Goal: Task Accomplishment & Management: Complete application form

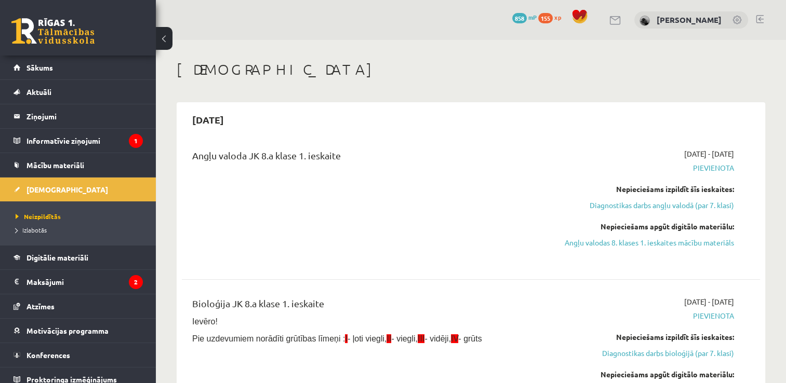
click at [539, 65] on h1 "[DEMOGRAPHIC_DATA]" at bounding box center [471, 70] width 589 height 18
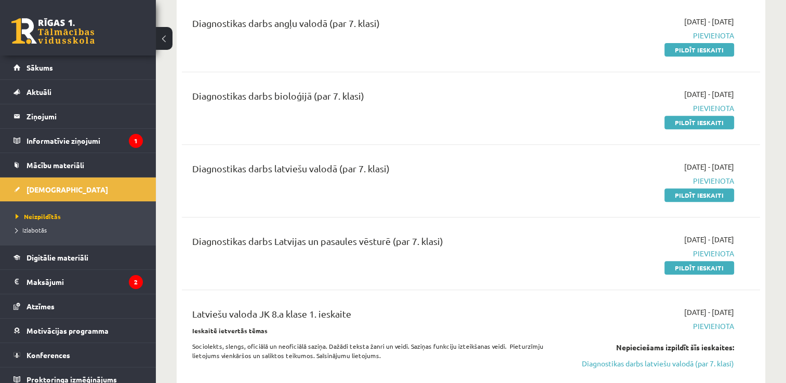
scroll to position [402, 0]
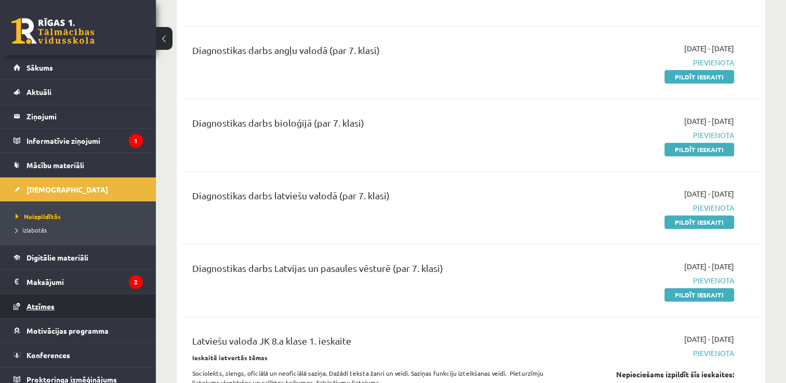
click at [49, 305] on span "Atzīmes" at bounding box center [40, 306] width 28 height 9
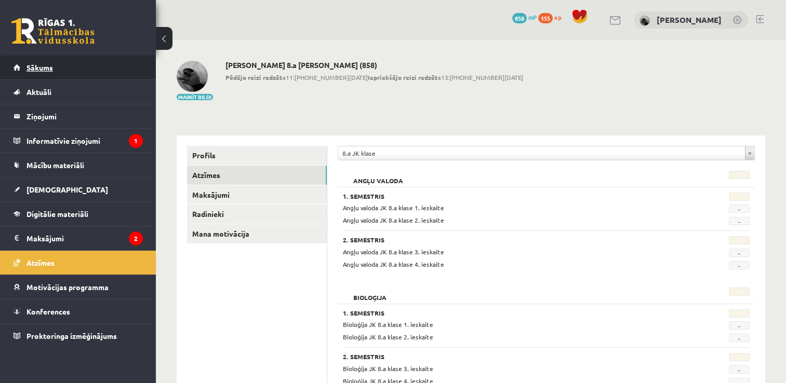
click at [88, 68] on link "Sākums" at bounding box center [78, 68] width 129 height 24
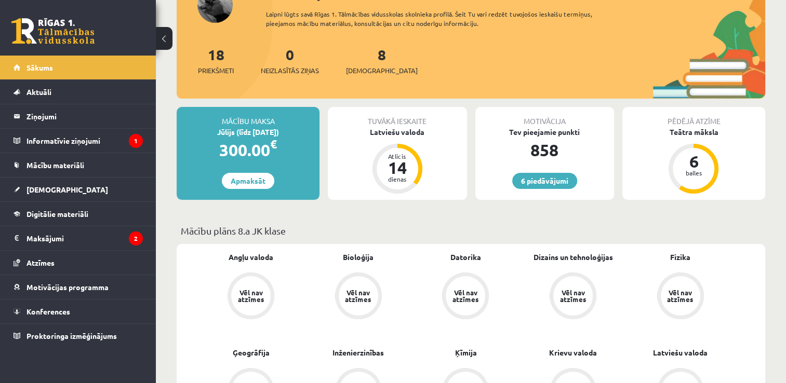
scroll to position [154, 0]
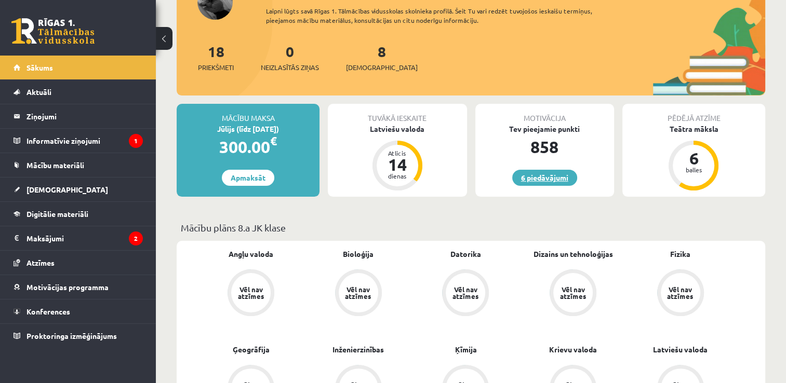
click at [562, 179] on link "6 piedāvājumi" at bounding box center [544, 178] width 65 height 16
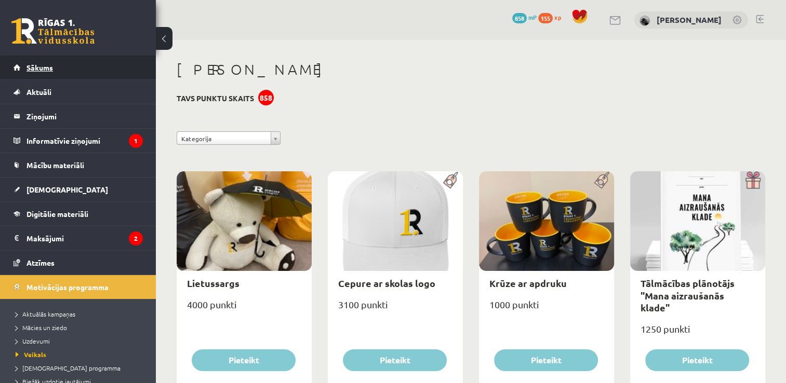
click at [116, 71] on link "Sākums" at bounding box center [78, 68] width 129 height 24
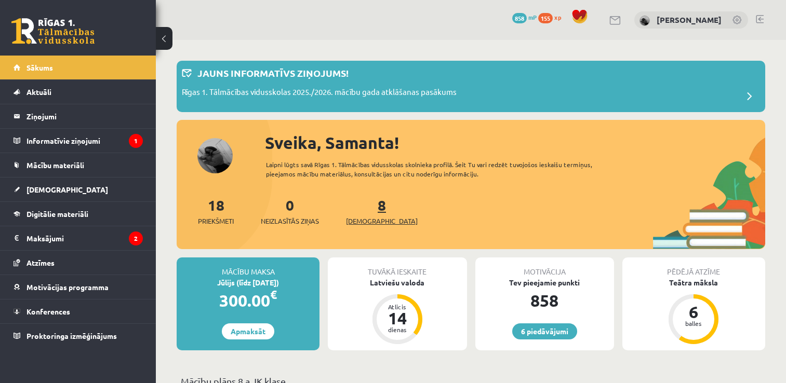
scroll to position [122, 0]
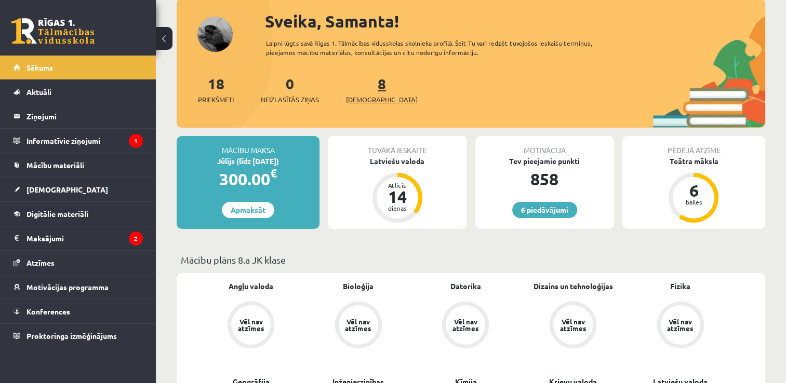
click at [365, 85] on link "8 Ieskaites" at bounding box center [382, 89] width 72 height 31
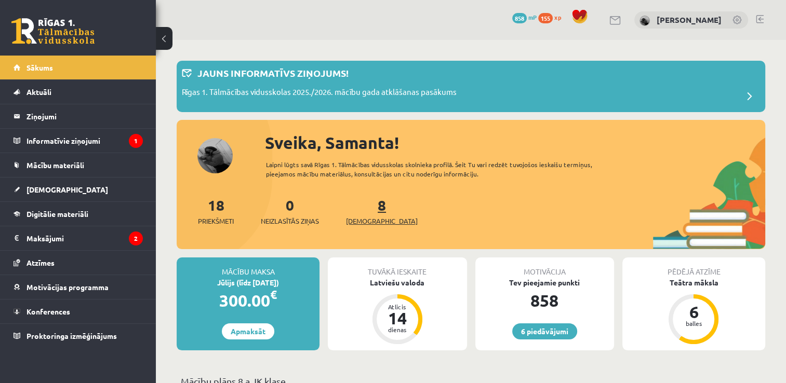
click at [368, 208] on link "8 Ieskaites" at bounding box center [382, 211] width 72 height 31
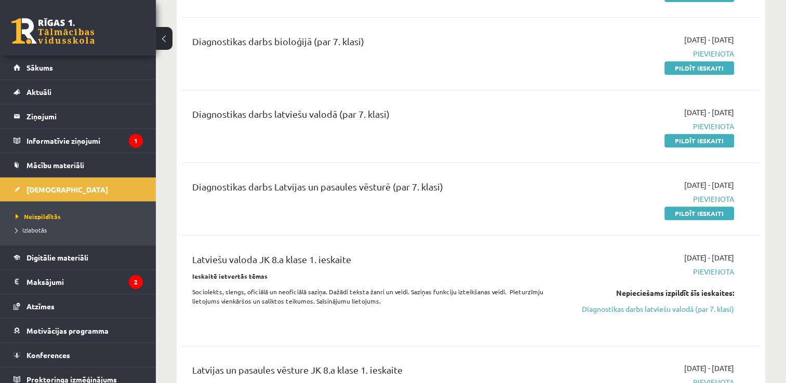
scroll to position [470, 0]
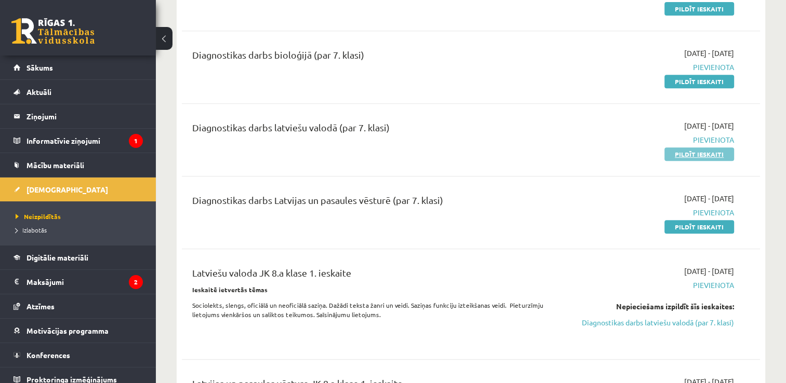
click at [703, 161] on link "Pildīt ieskaiti" at bounding box center [699, 155] width 70 height 14
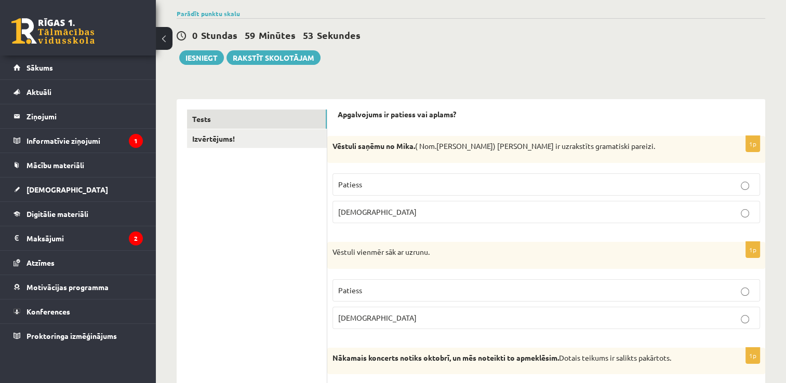
scroll to position [81, 0]
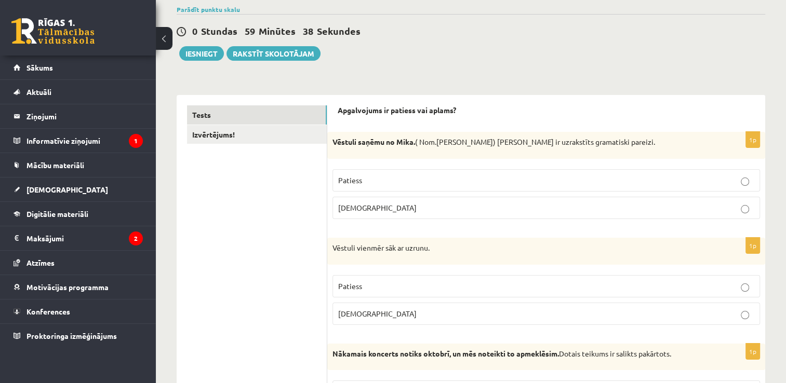
click at [698, 210] on p "[DEMOGRAPHIC_DATA]" at bounding box center [546, 208] width 416 height 11
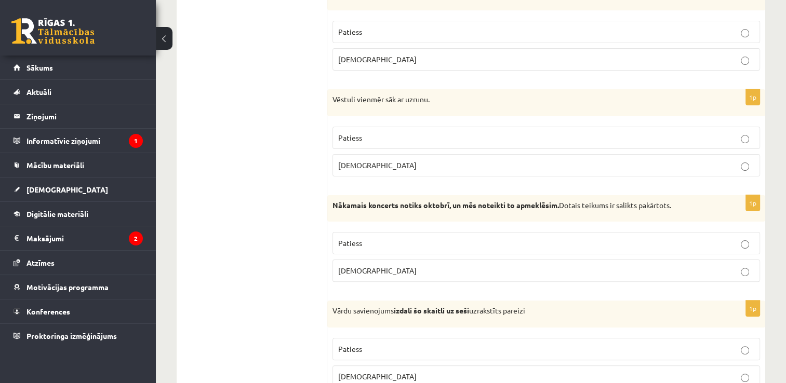
scroll to position [245, 0]
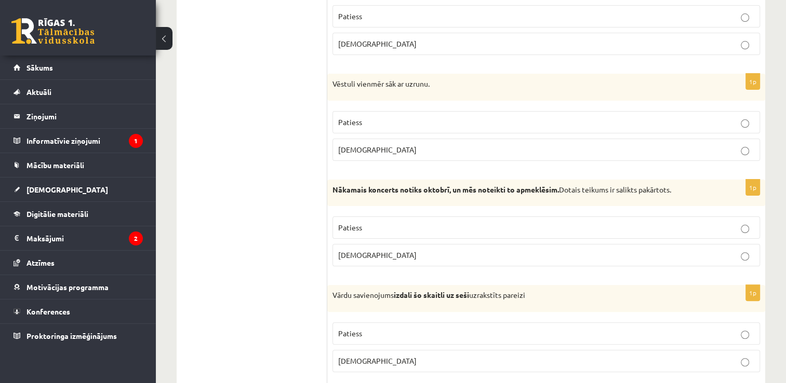
click at [441, 119] on p "Patiess" at bounding box center [546, 122] width 416 height 11
click at [407, 254] on p "Aplams" at bounding box center [546, 255] width 416 height 11
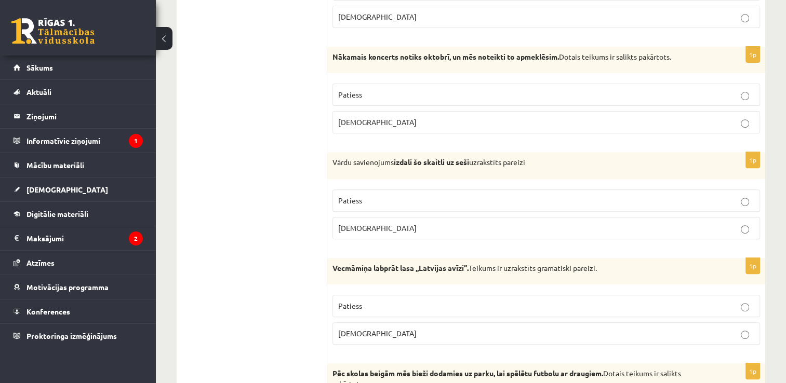
scroll to position [382, 0]
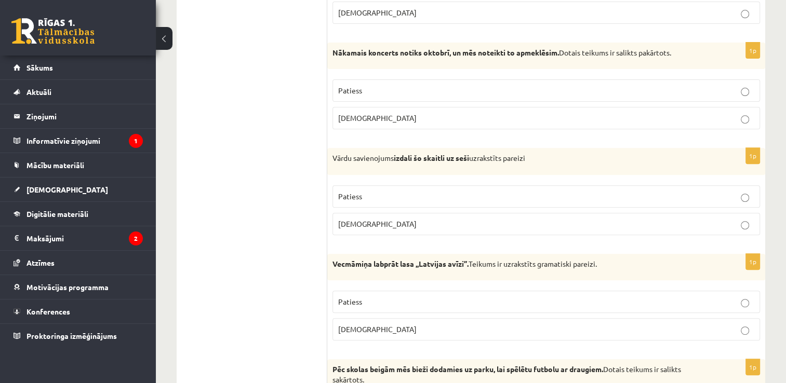
click at [611, 191] on p "Patiess" at bounding box center [546, 196] width 416 height 11
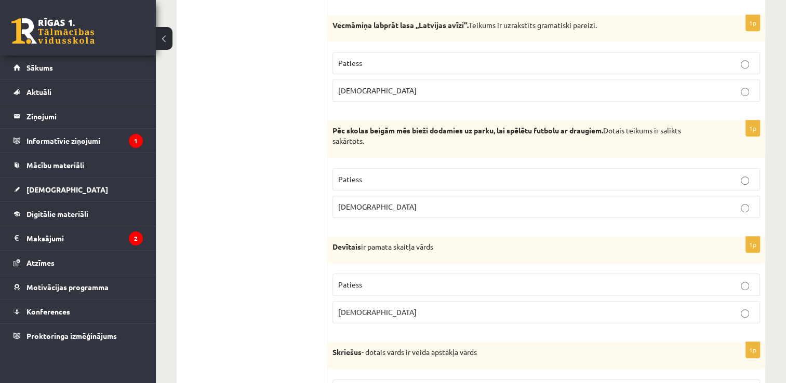
scroll to position [618, 0]
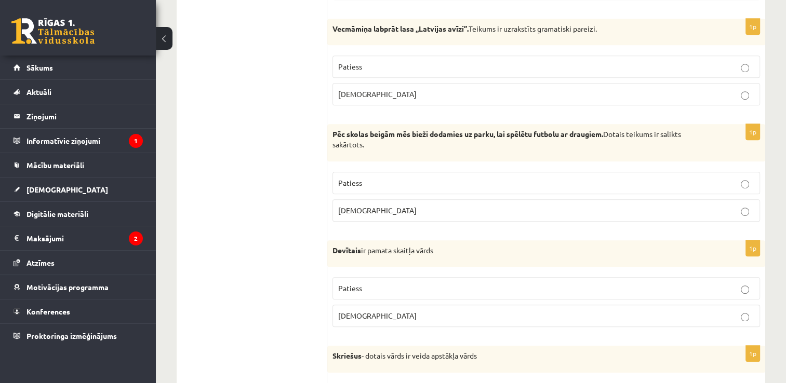
click at [533, 63] on p "Patiess" at bounding box center [546, 66] width 416 height 11
click at [505, 205] on p "Aplams" at bounding box center [546, 210] width 416 height 11
click at [586, 311] on p "Aplams" at bounding box center [546, 316] width 416 height 11
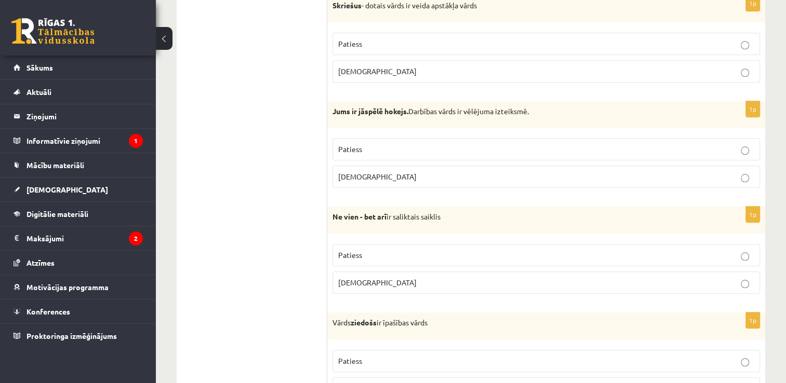
scroll to position [948, 0]
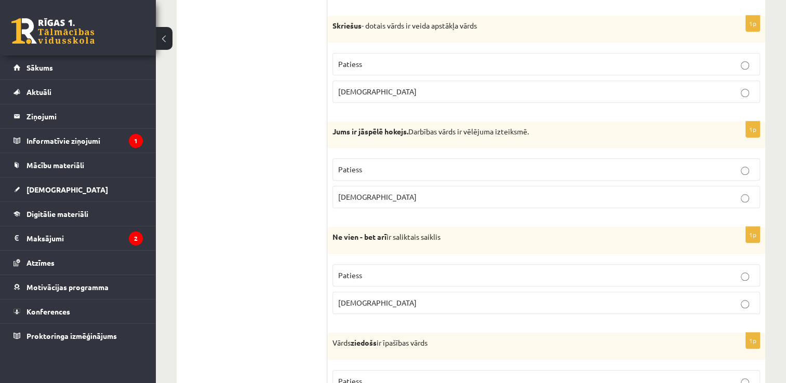
click at [453, 63] on p "Patiess" at bounding box center [546, 64] width 416 height 11
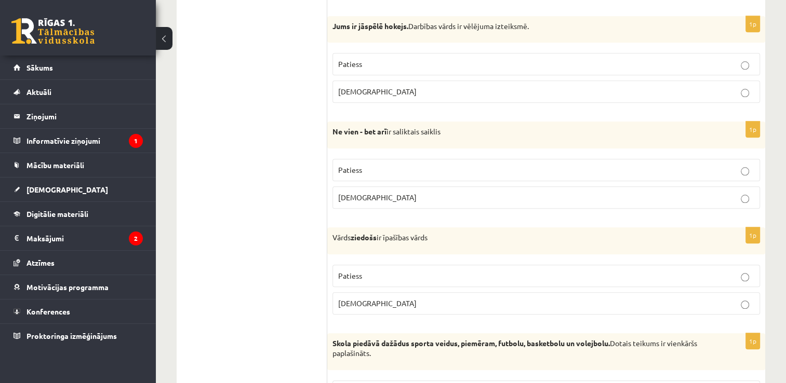
scroll to position [1057, 0]
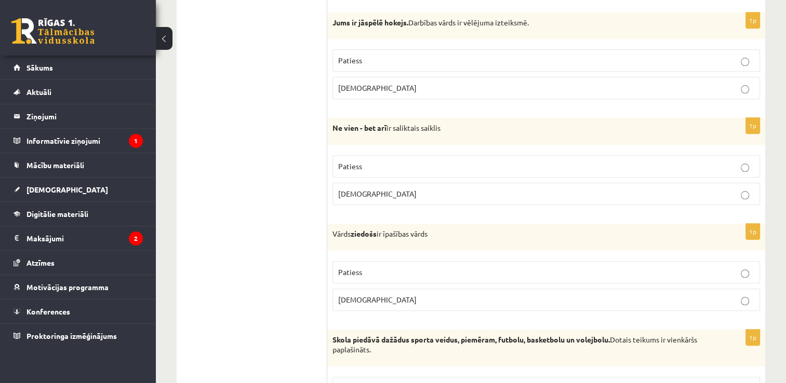
click at [501, 83] on p "Aplams" at bounding box center [546, 88] width 416 height 11
click at [464, 164] on p "Patiess" at bounding box center [546, 166] width 416 height 11
click at [498, 295] on p "Aplams" at bounding box center [546, 300] width 416 height 11
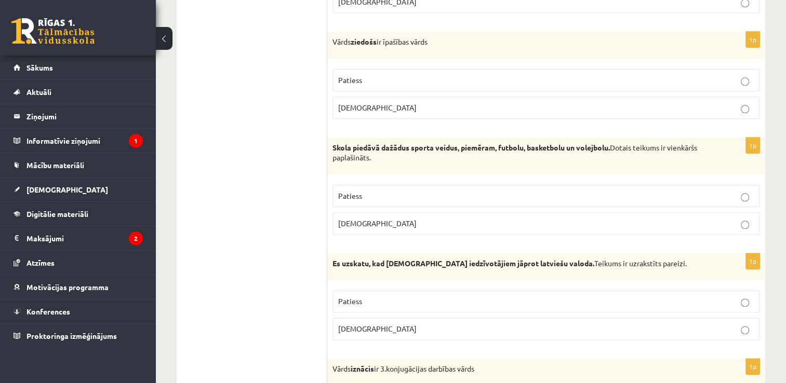
scroll to position [1253, 0]
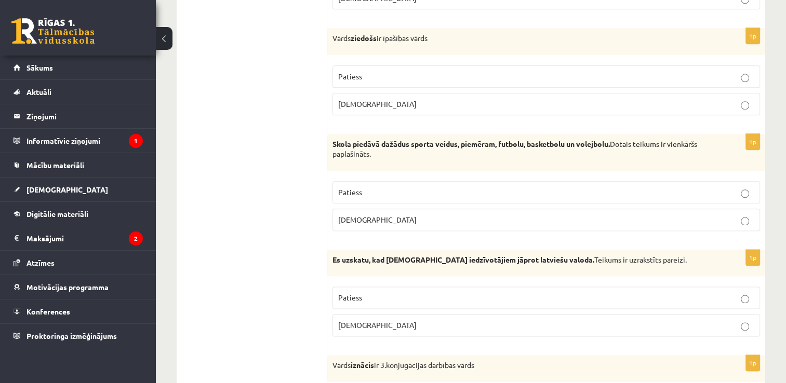
click at [413, 187] on p "Patiess" at bounding box center [546, 192] width 416 height 11
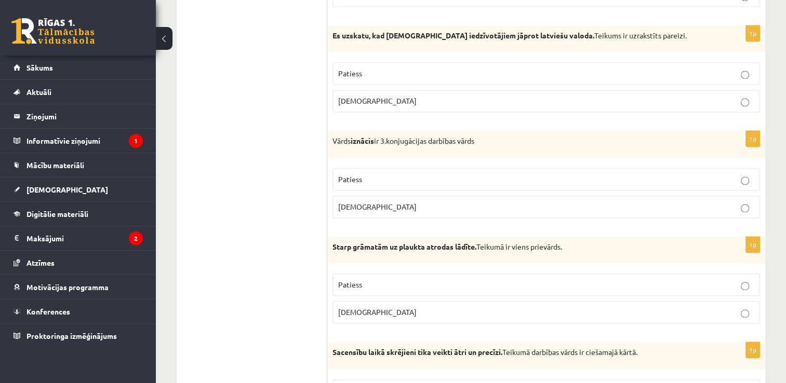
scroll to position [1485, 0]
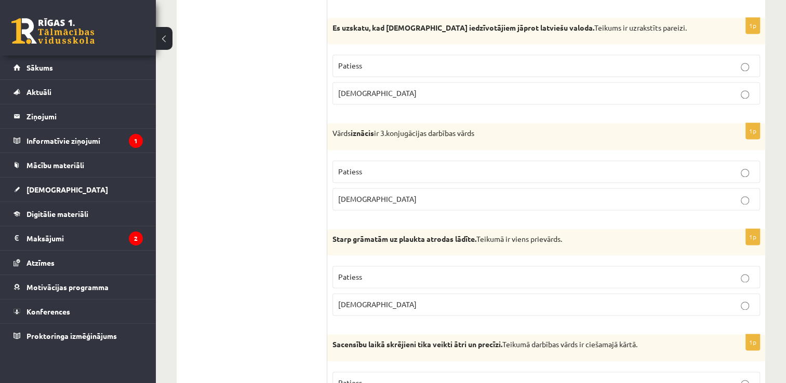
click at [476, 60] on p "Patiess" at bounding box center [546, 65] width 416 height 11
click at [433, 194] on p "Aplams" at bounding box center [546, 199] width 416 height 11
click at [419, 273] on p "Patiess" at bounding box center [546, 277] width 416 height 11
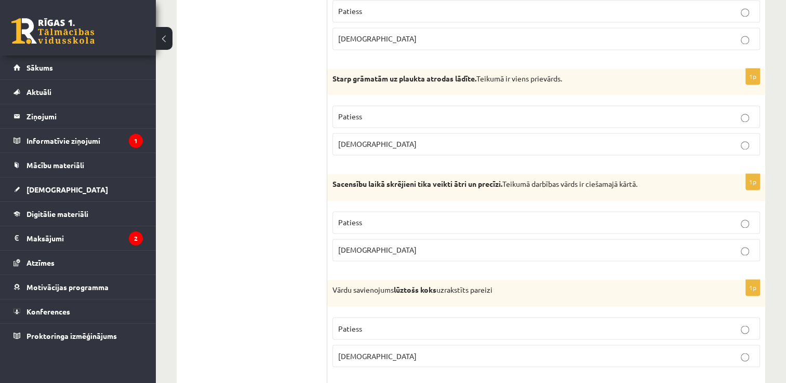
scroll to position [1677, 0]
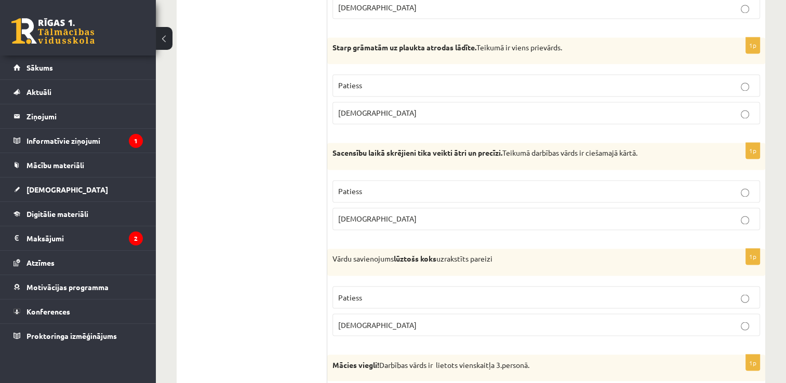
click at [469, 218] on label "Aplams" at bounding box center [546, 219] width 428 height 22
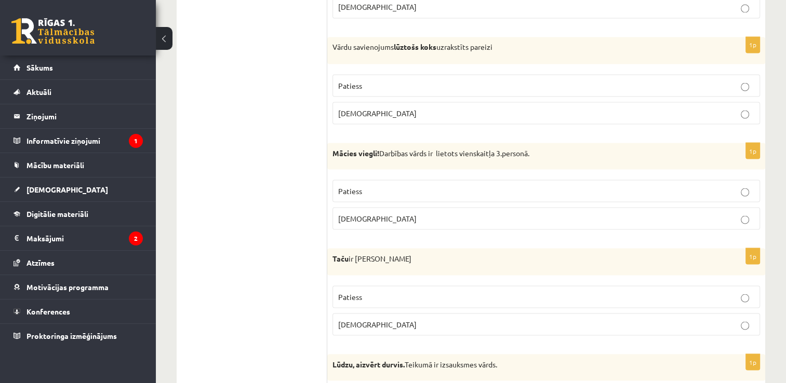
scroll to position [1913, 0]
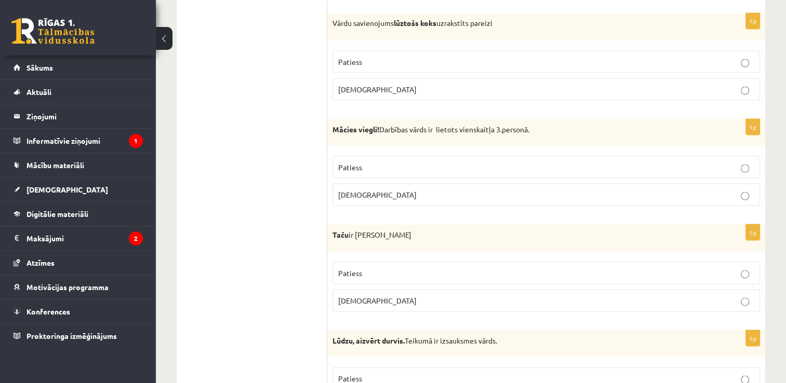
click at [475, 56] on p "Patiess" at bounding box center [546, 61] width 416 height 11
click at [397, 162] on p "Patiess" at bounding box center [546, 167] width 416 height 11
click at [392, 299] on label "Aplams" at bounding box center [546, 300] width 428 height 22
click at [415, 373] on p "Patiess" at bounding box center [546, 378] width 416 height 11
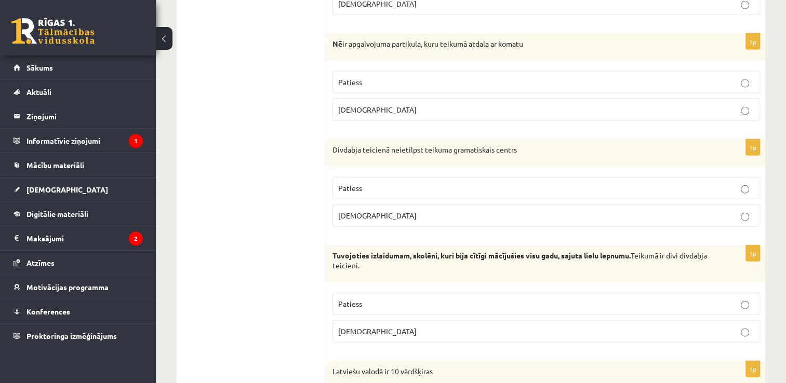
scroll to position [2338, 0]
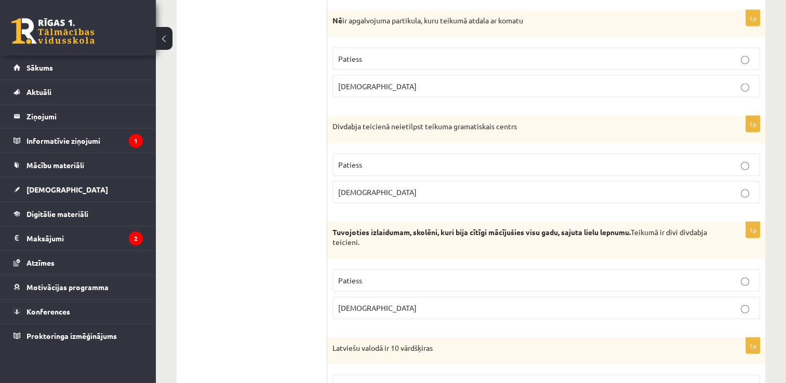
click at [517, 59] on label "Patiess" at bounding box center [546, 59] width 428 height 22
click at [474, 187] on p "Aplams" at bounding box center [546, 192] width 416 height 11
click at [435, 276] on p "Patiess" at bounding box center [546, 280] width 416 height 11
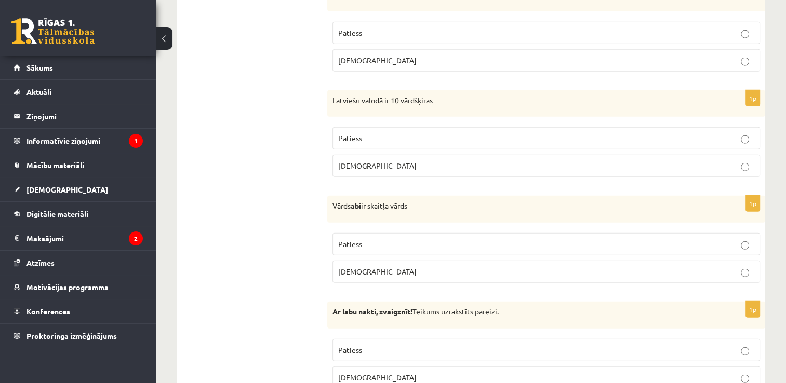
scroll to position [2491, 0]
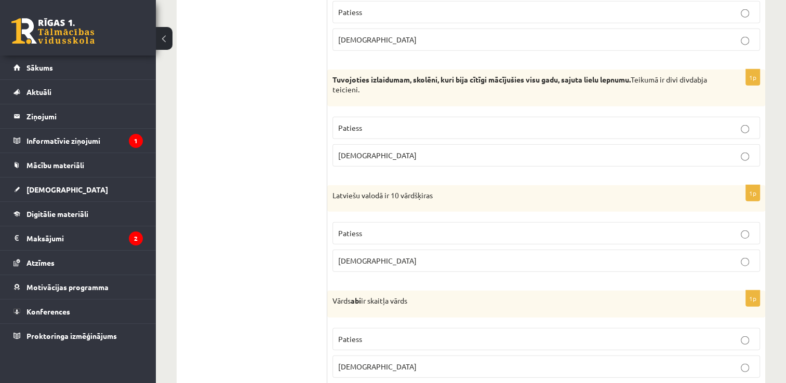
click at [359, 256] on span "Aplams" at bounding box center [377, 260] width 78 height 9
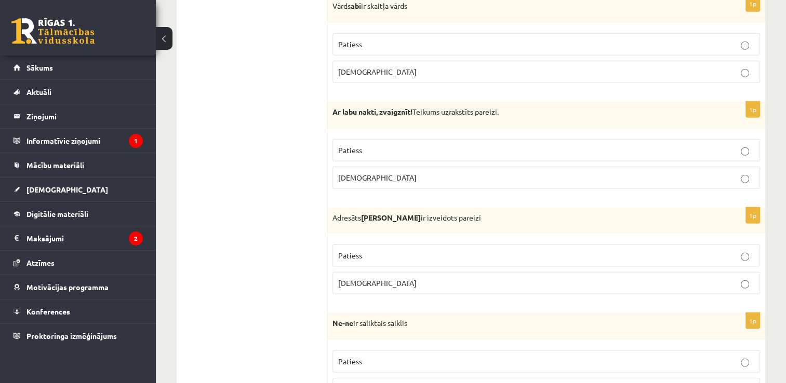
scroll to position [2774, 0]
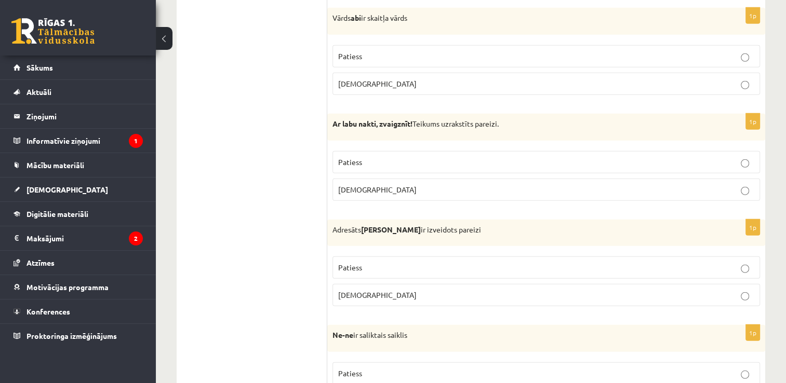
click at [388, 51] on p "Patiess" at bounding box center [546, 56] width 416 height 11
click at [386, 151] on label "Patiess" at bounding box center [546, 162] width 428 height 22
click at [382, 262] on p "Patiess" at bounding box center [546, 267] width 416 height 11
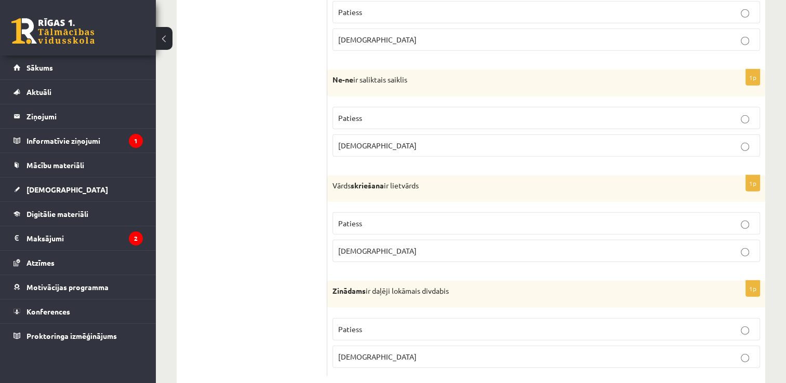
scroll to position [3041, 0]
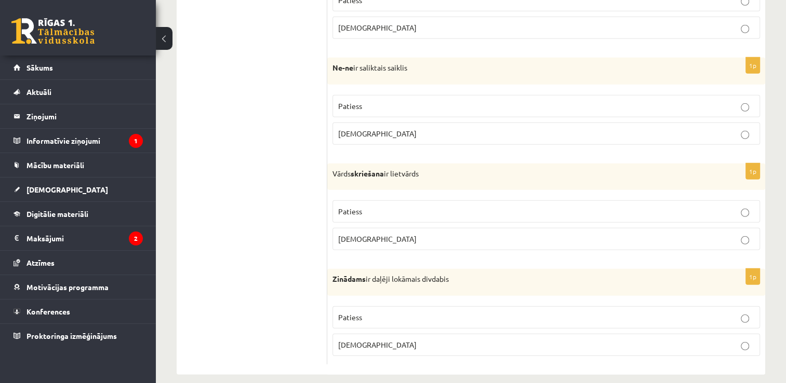
click at [384, 128] on p "Aplams" at bounding box center [546, 133] width 416 height 11
click at [434, 206] on p "Patiess" at bounding box center [546, 211] width 416 height 11
click at [413, 312] on p "Patiess" at bounding box center [546, 317] width 416 height 11
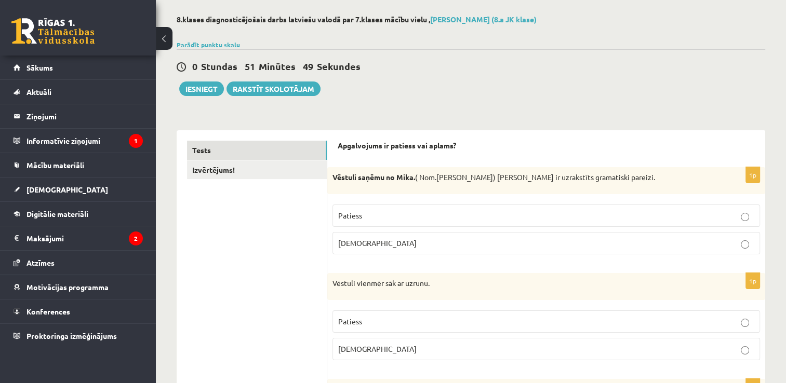
scroll to position [0, 0]
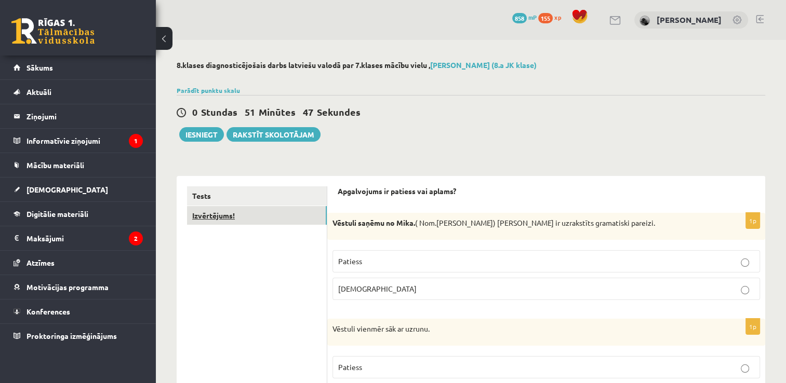
click at [268, 215] on link "Izvērtējums!" at bounding box center [257, 215] width 140 height 19
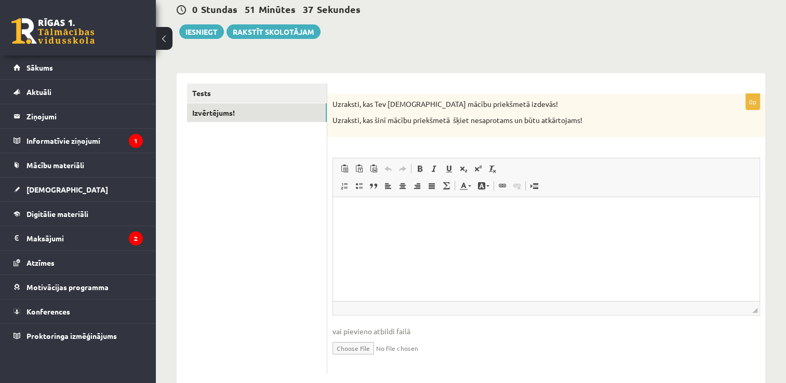
scroll to position [106, 0]
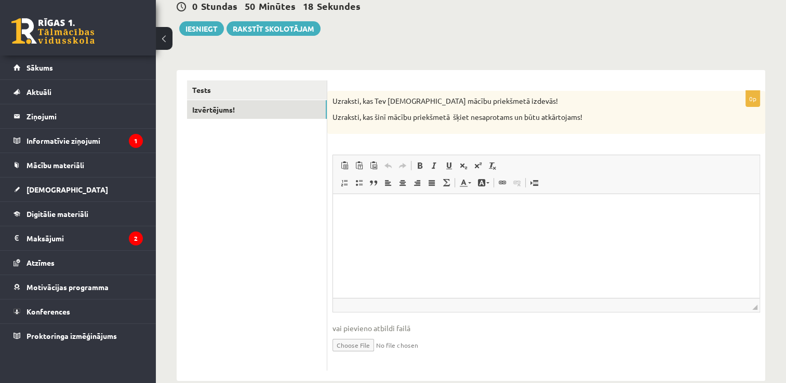
click at [364, 217] on html at bounding box center [546, 210] width 426 height 32
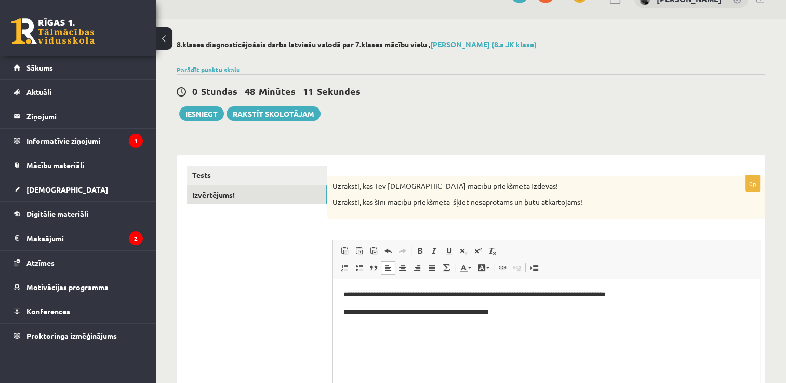
scroll to position [0, 0]
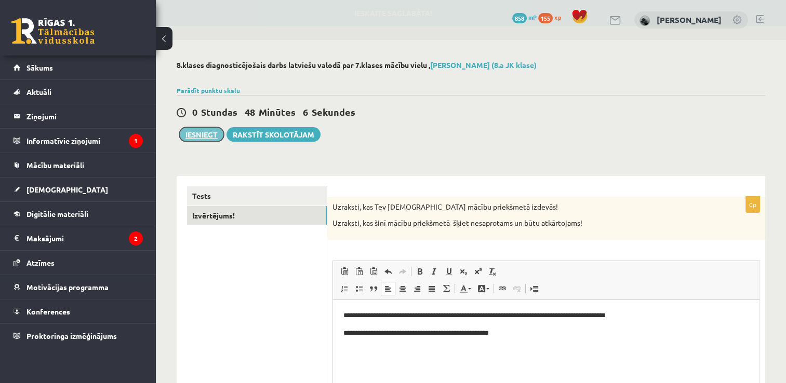
click at [197, 134] on button "Iesniegt" at bounding box center [201, 134] width 45 height 15
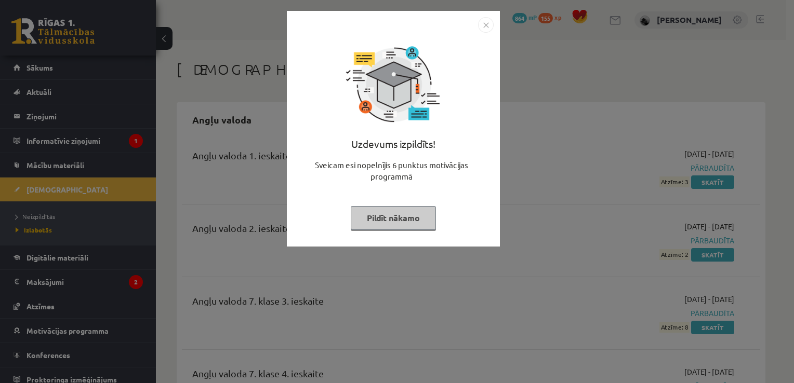
click at [386, 220] on button "Pildīt nākamo" at bounding box center [393, 218] width 85 height 24
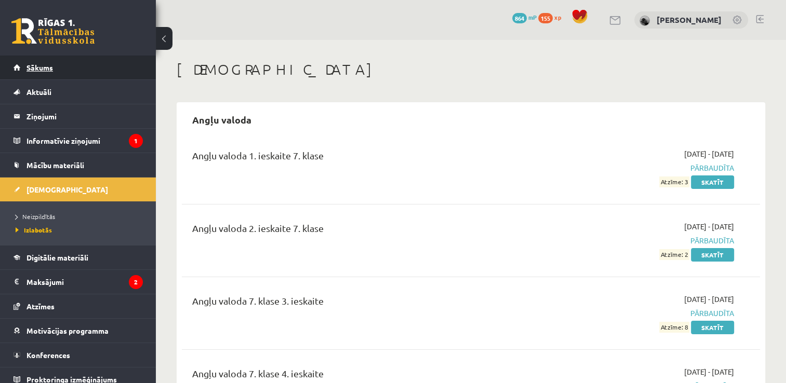
click at [68, 69] on link "Sākums" at bounding box center [78, 68] width 129 height 24
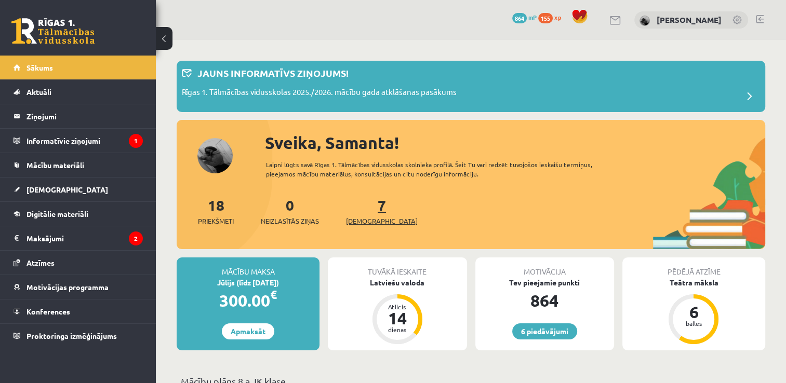
click at [367, 207] on link "7 Ieskaites" at bounding box center [382, 211] width 72 height 31
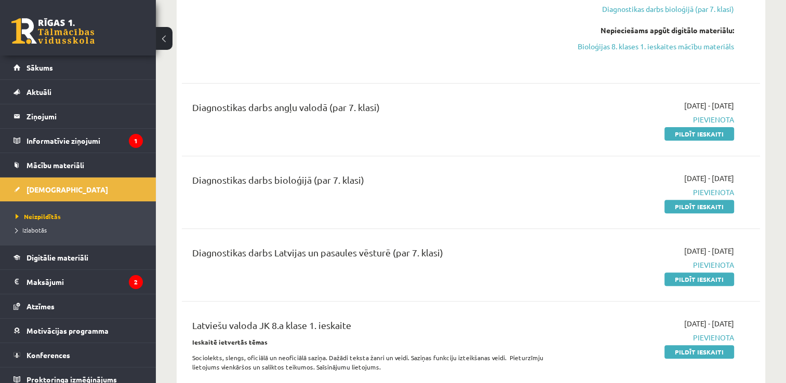
scroll to position [317, 0]
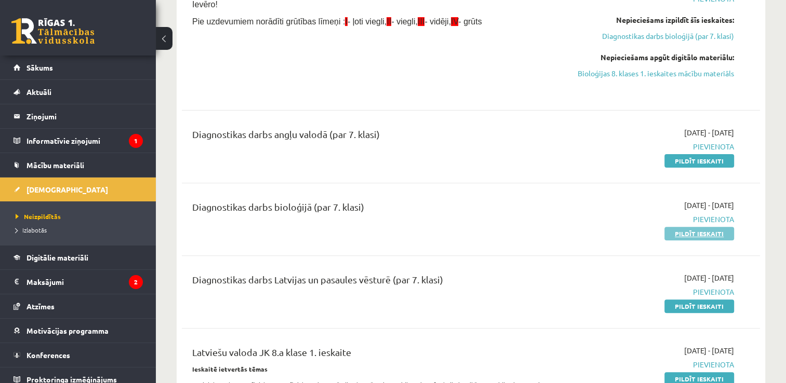
click at [681, 241] on link "Pildīt ieskaiti" at bounding box center [699, 234] width 70 height 14
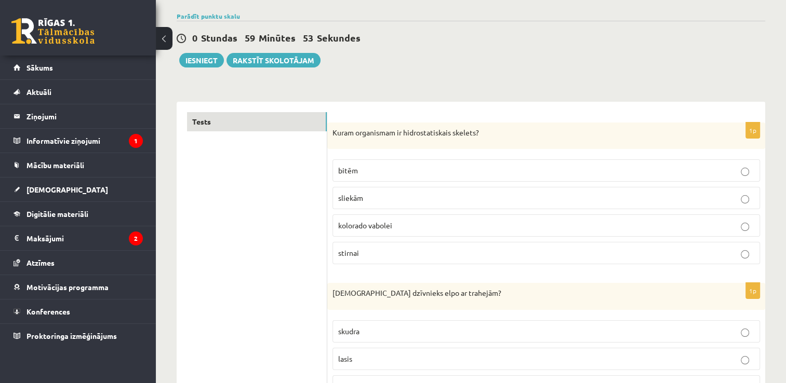
scroll to position [89, 0]
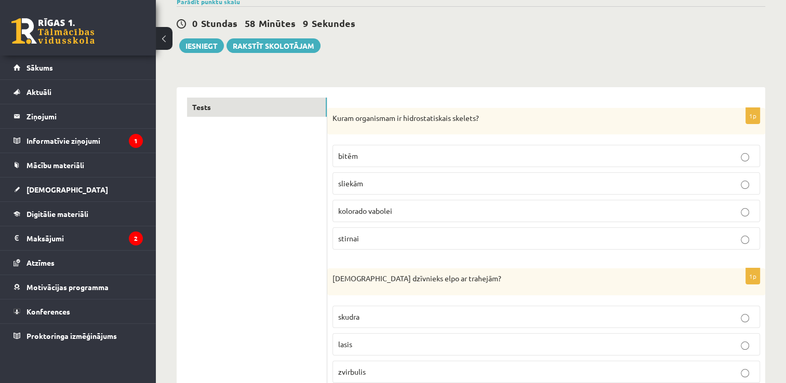
click at [685, 177] on label "sliekām" at bounding box center [546, 183] width 428 height 22
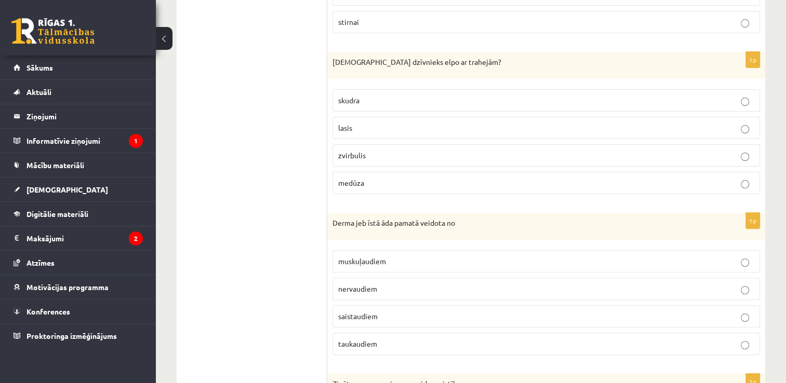
scroll to position [312, 0]
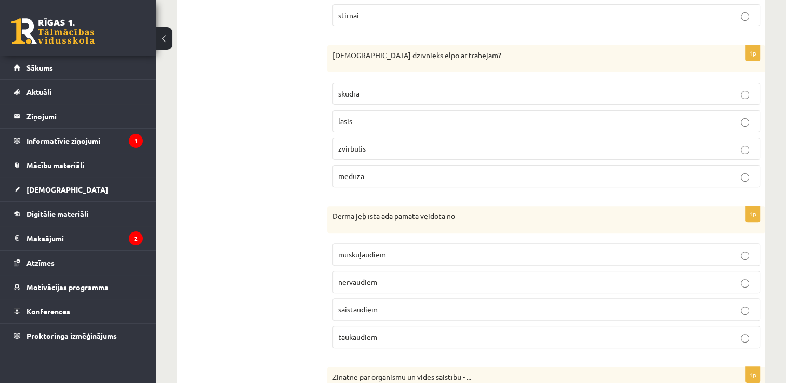
click at [684, 92] on p "skudra" at bounding box center [546, 93] width 416 height 11
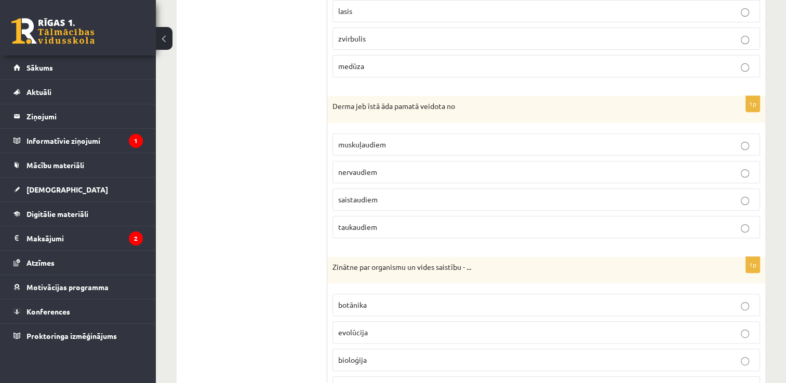
scroll to position [430, 0]
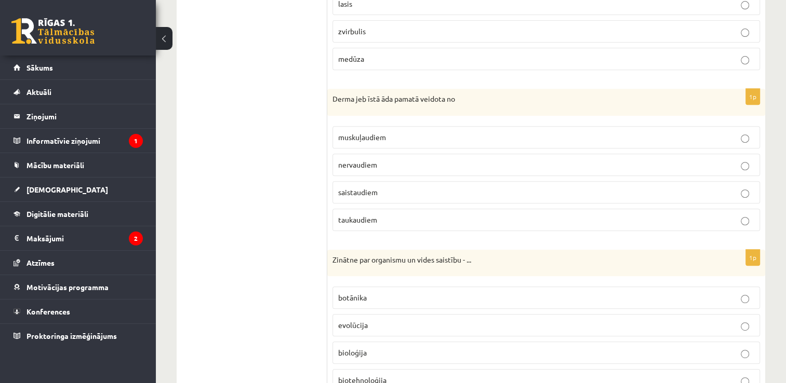
click at [649, 188] on p "saistaudiem" at bounding box center [546, 192] width 416 height 11
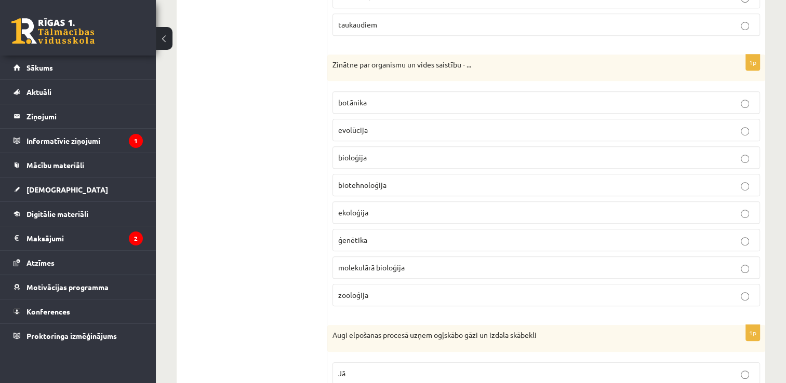
scroll to position [646, 0]
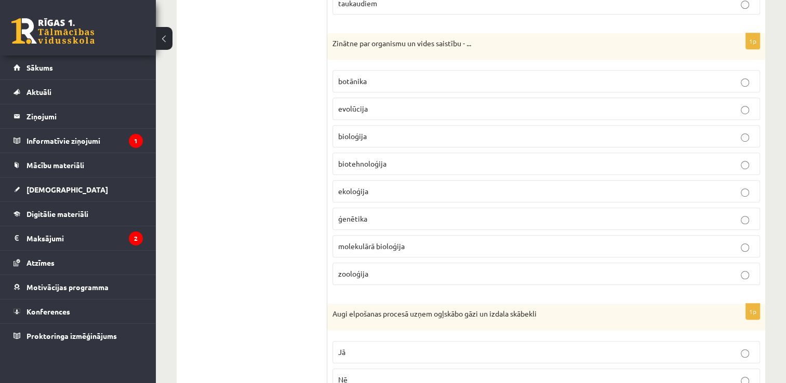
click at [382, 191] on p "ekoloģija" at bounding box center [546, 191] width 416 height 11
click at [593, 375] on p "Nē" at bounding box center [546, 380] width 416 height 11
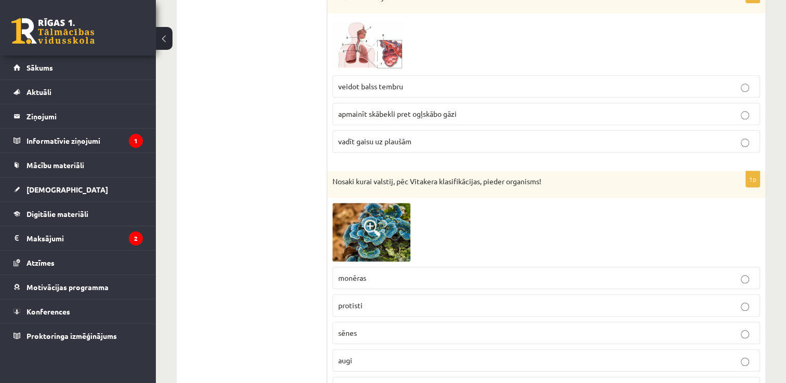
scroll to position [1083, 0]
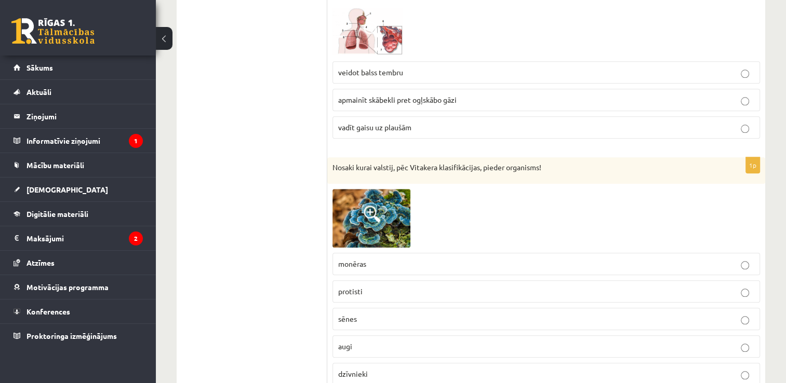
click at [451, 89] on label "apmainīt skābekli pret ogļskābo gāzi" at bounding box center [546, 100] width 428 height 22
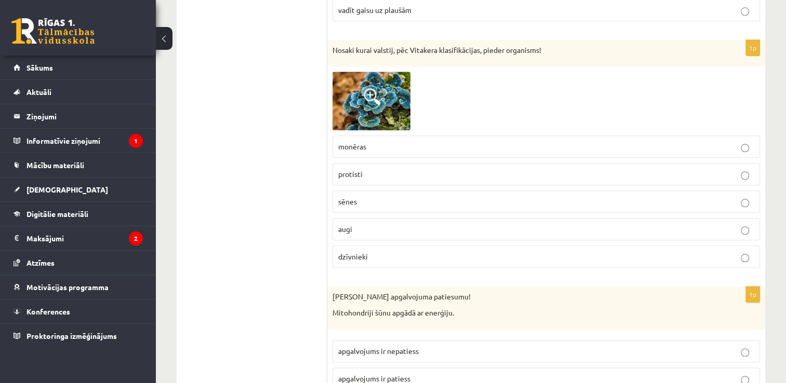
scroll to position [1243, 0]
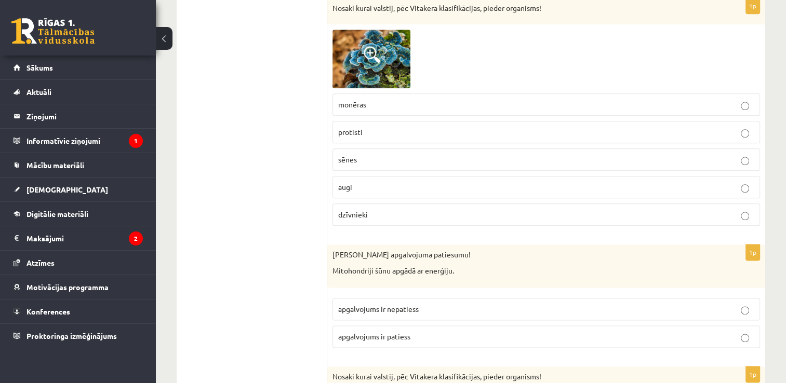
click at [389, 154] on p "sēnes" at bounding box center [546, 159] width 416 height 11
click at [494, 331] on p "apgalvojums ir patiess" at bounding box center [546, 336] width 416 height 11
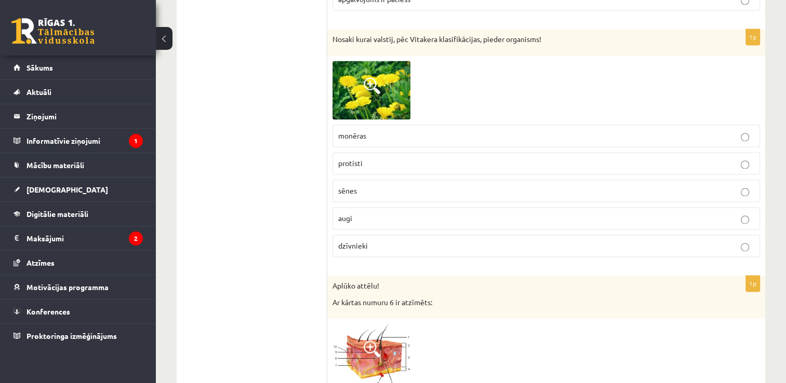
scroll to position [1602, 0]
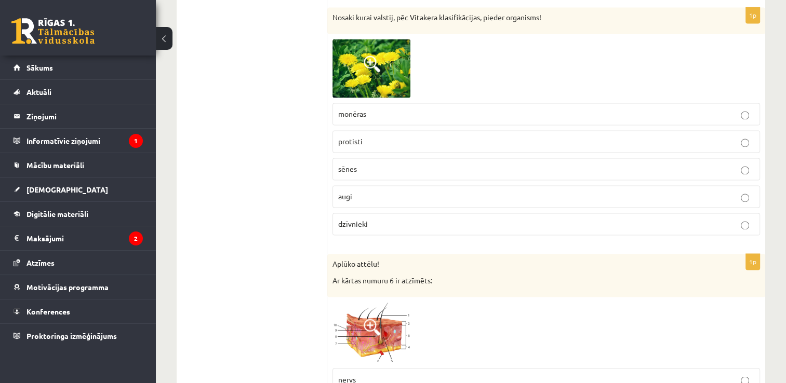
click at [633, 191] on p "augi" at bounding box center [546, 196] width 416 height 11
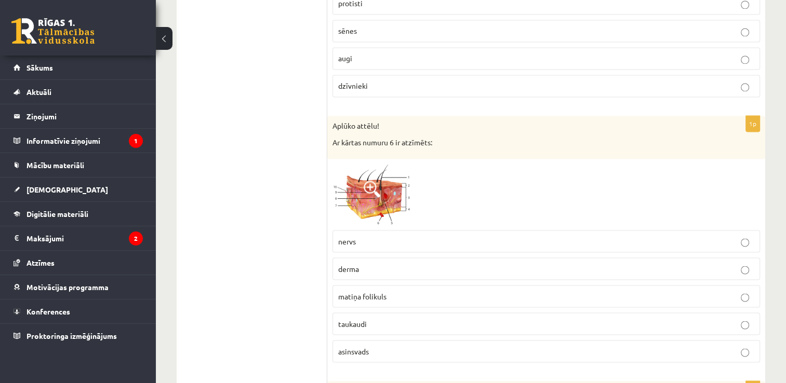
scroll to position [1719, 0]
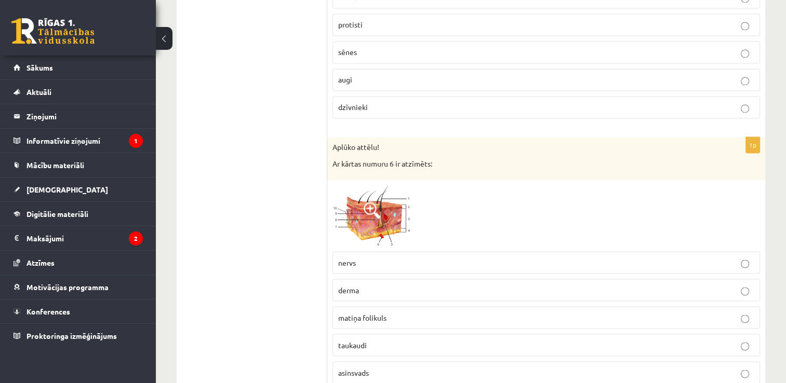
click at [605, 367] on p "asinsvads" at bounding box center [546, 372] width 416 height 11
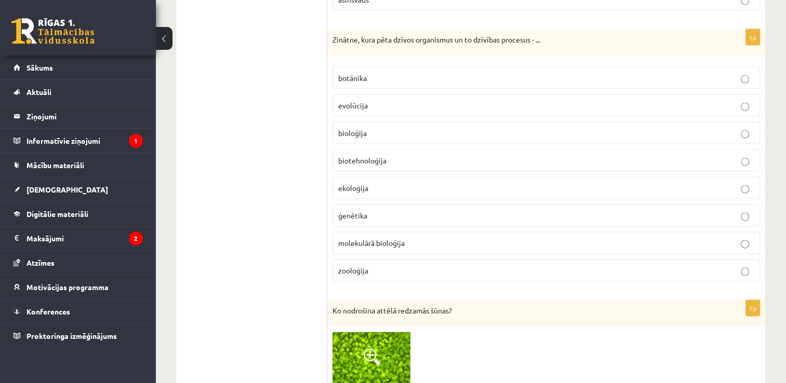
scroll to position [2099, 0]
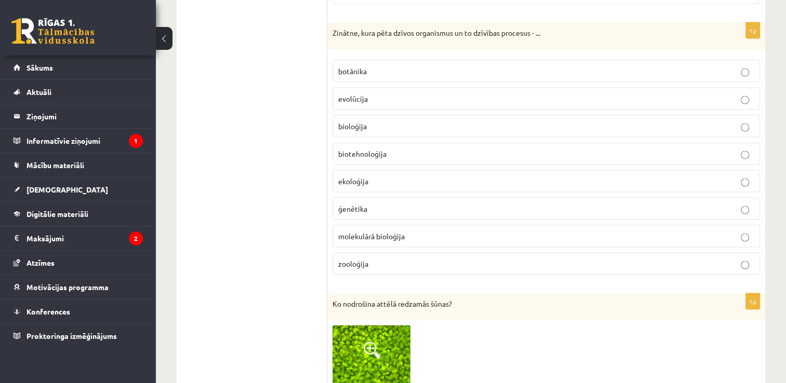
click at [384, 121] on p "bioloģija" at bounding box center [546, 126] width 416 height 11
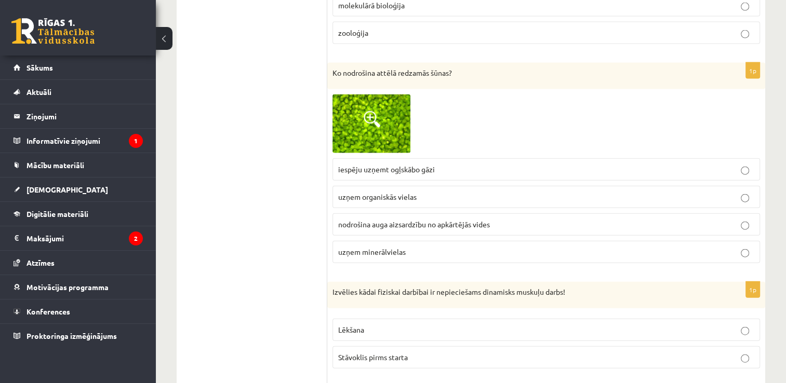
scroll to position [2379, 0]
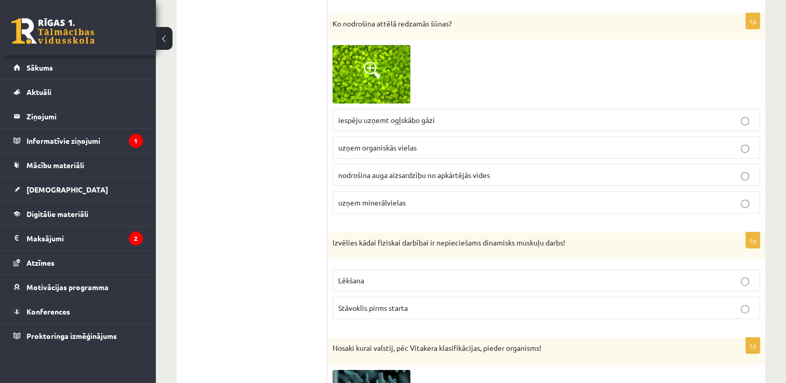
click at [425, 115] on span "iespēju uzņemt ogļskābo gāzi" at bounding box center [386, 119] width 97 height 9
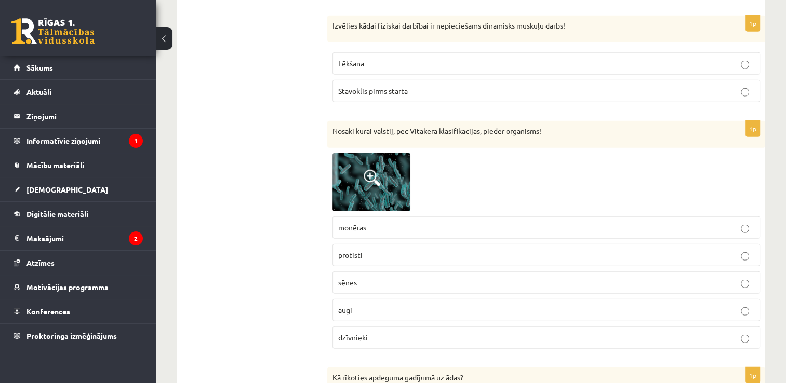
scroll to position [2604, 0]
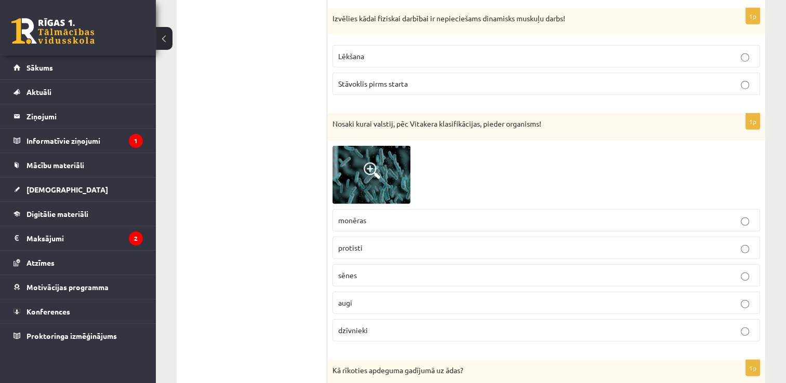
click at [593, 51] on p "Lēkšana" at bounding box center [546, 56] width 416 height 11
click at [486, 215] on p "monēras" at bounding box center [546, 220] width 416 height 11
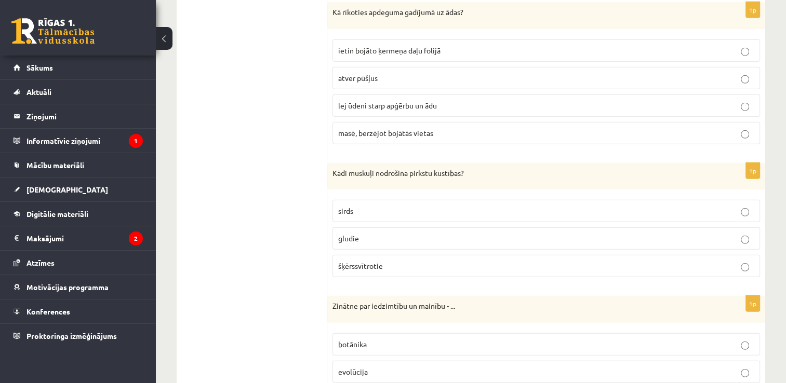
scroll to position [2934, 0]
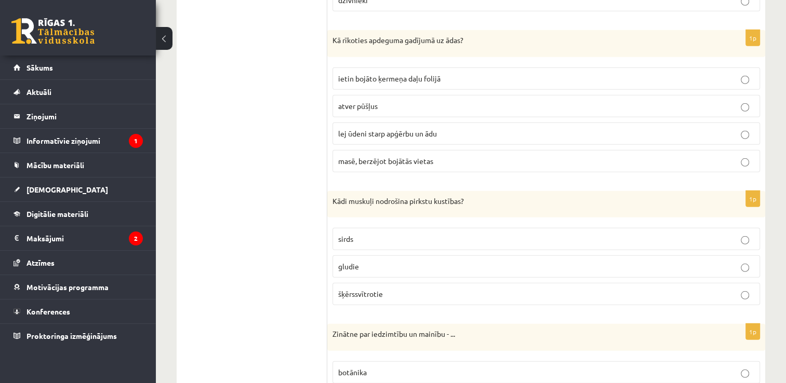
click at [463, 128] on p "lej ūdeni starp apģērbu un ādu" at bounding box center [546, 133] width 416 height 11
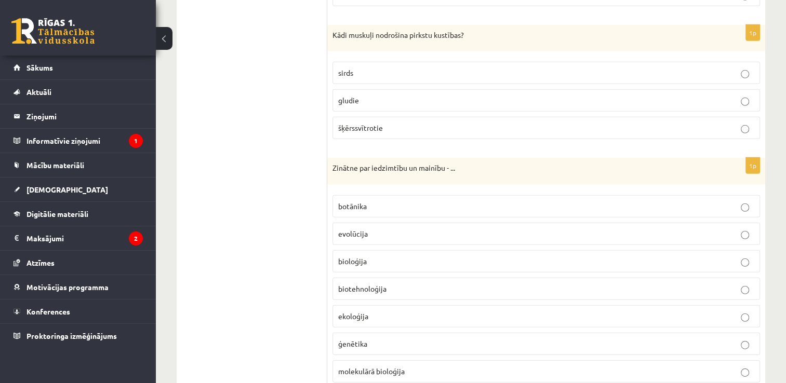
scroll to position [3115, 0]
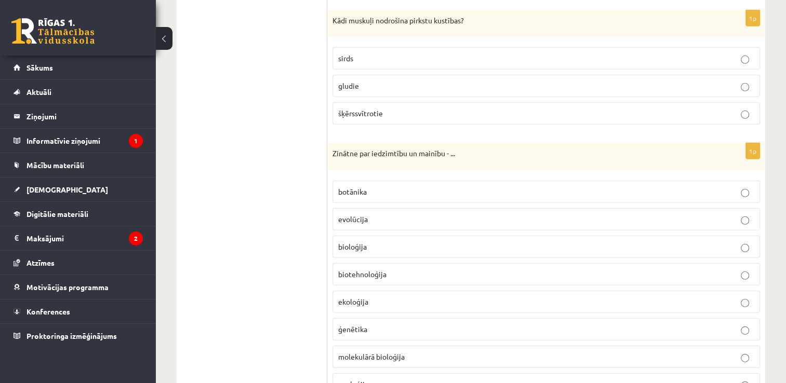
click at [579, 106] on label "šķērssvītrotie" at bounding box center [546, 113] width 428 height 22
drag, startPoint x: 784, startPoint y: 203, endPoint x: 788, endPoint y: 208, distance: 6.1
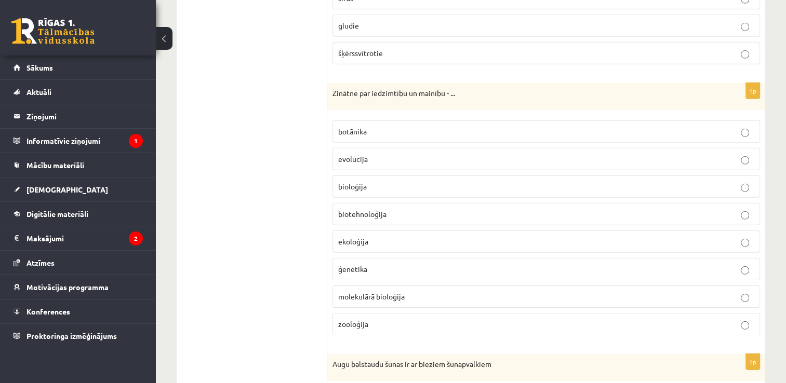
scroll to position [3132, 0]
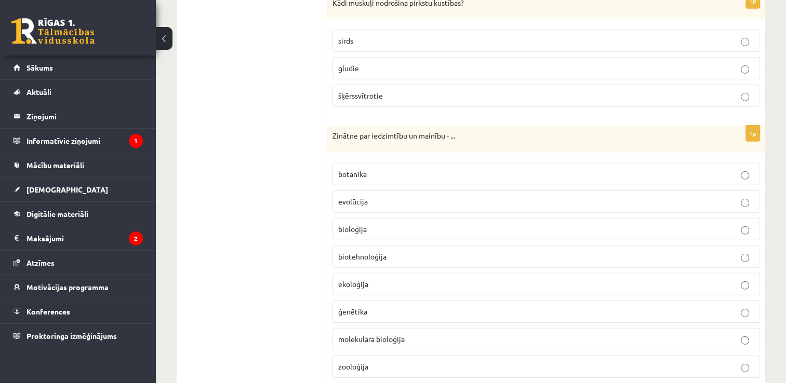
click at [416, 306] on p "ģenētika" at bounding box center [546, 311] width 416 height 11
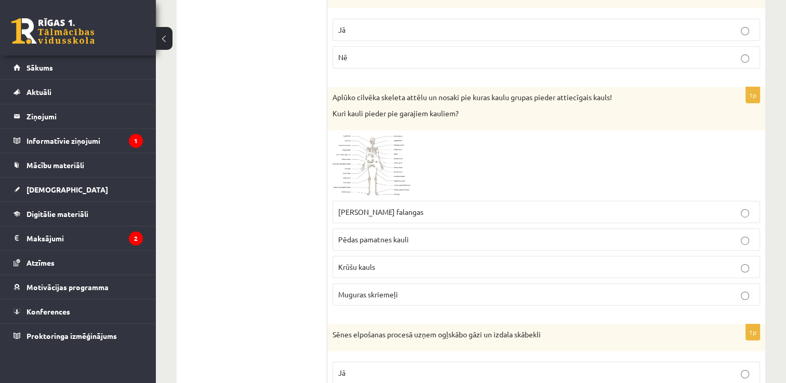
scroll to position [3513, 0]
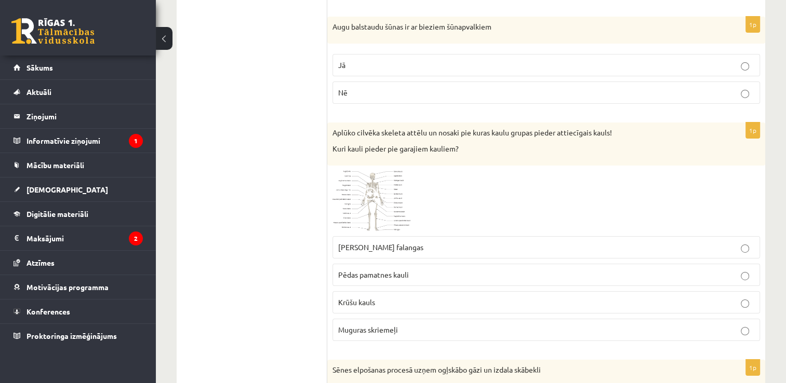
click at [474, 54] on label "Jā" at bounding box center [546, 65] width 428 height 22
click at [438, 242] on p "Rokas pirkstu falangas" at bounding box center [546, 247] width 416 height 11
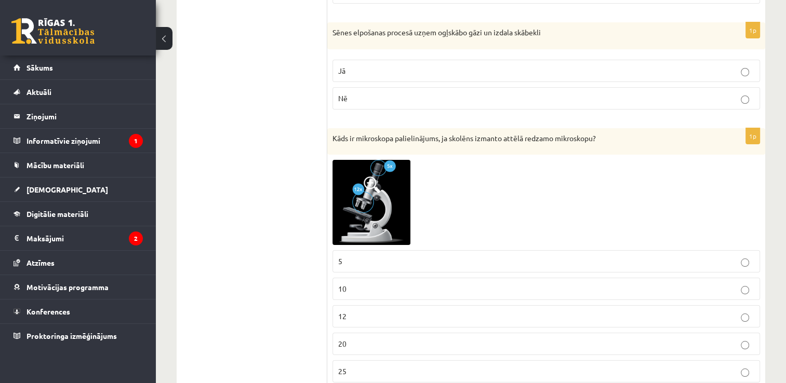
scroll to position [3857, 0]
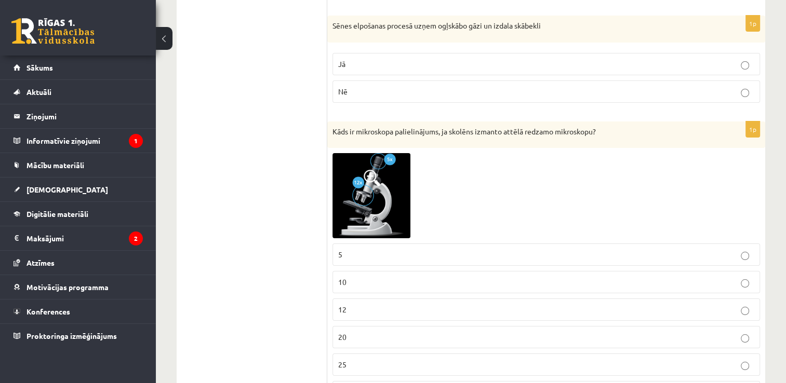
click at [495, 86] on p "Nē" at bounding box center [546, 91] width 416 height 11
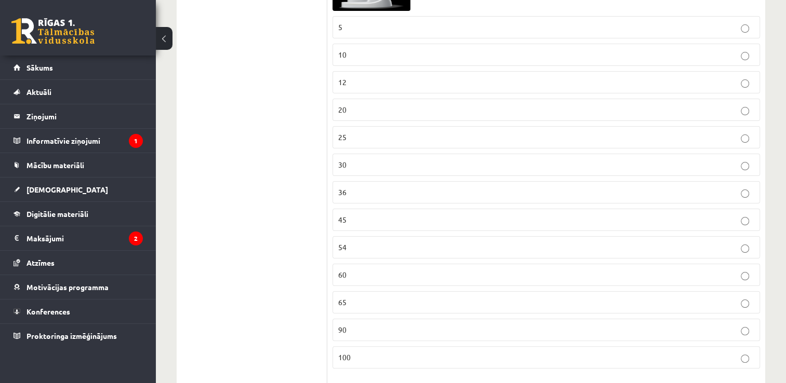
scroll to position [4091, 0]
click at [385, 257] on label "60" at bounding box center [546, 268] width 428 height 22
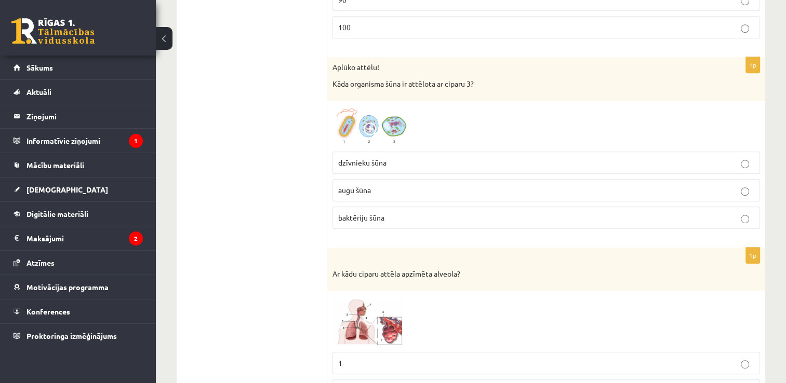
scroll to position [4422, 0]
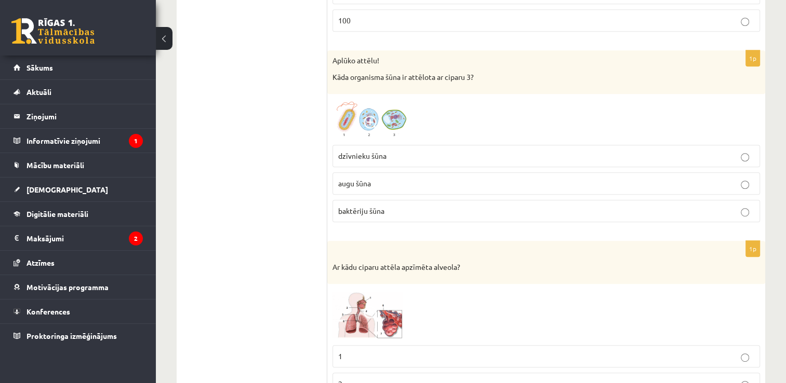
click at [393, 99] on img at bounding box center [371, 119] width 78 height 41
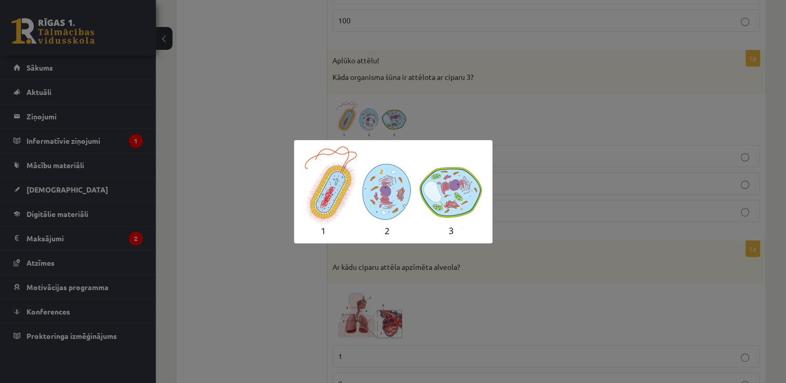
click at [393, 98] on div at bounding box center [393, 191] width 786 height 383
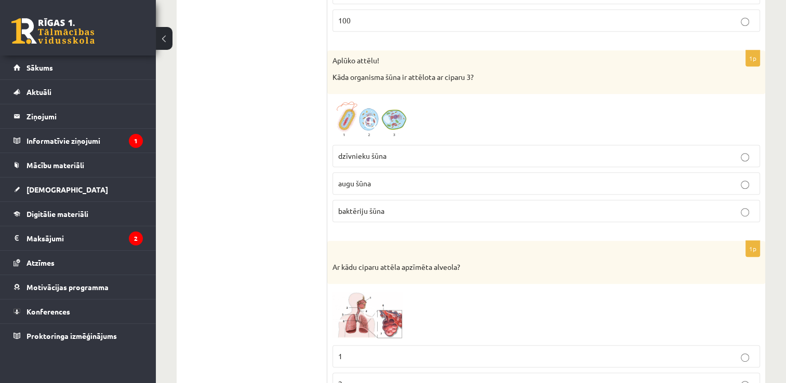
click at [417, 172] on label "augu šūna" at bounding box center [546, 183] width 428 height 22
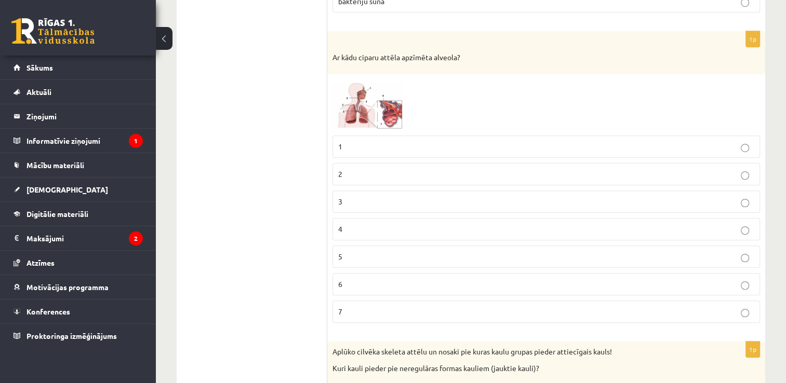
scroll to position [4652, 0]
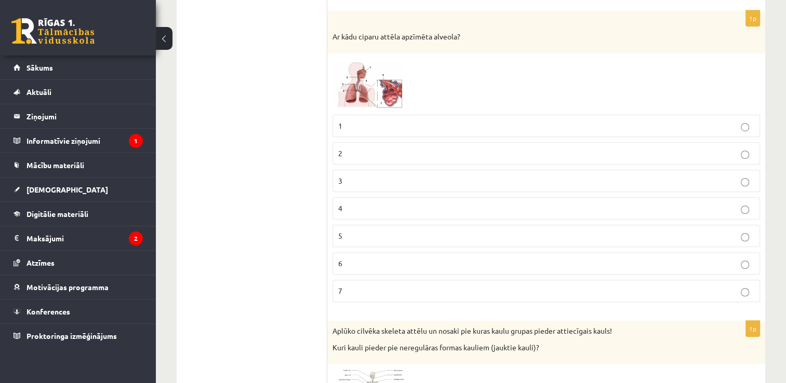
click at [693, 286] on p "7" at bounding box center [546, 291] width 416 height 11
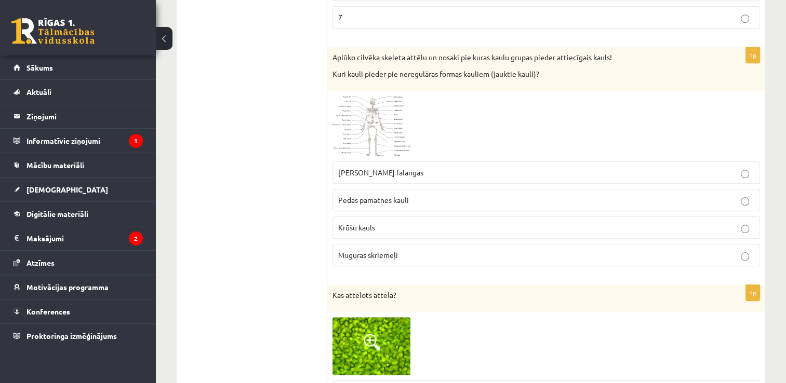
scroll to position [4947, 0]
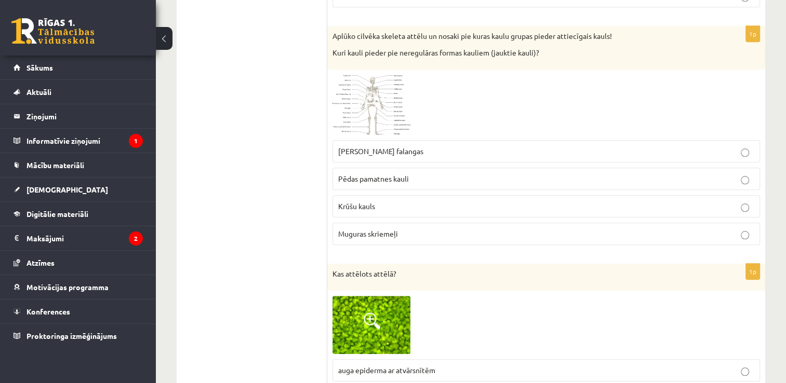
click at [439, 229] on p "Muguras skriemeļi" at bounding box center [546, 234] width 416 height 11
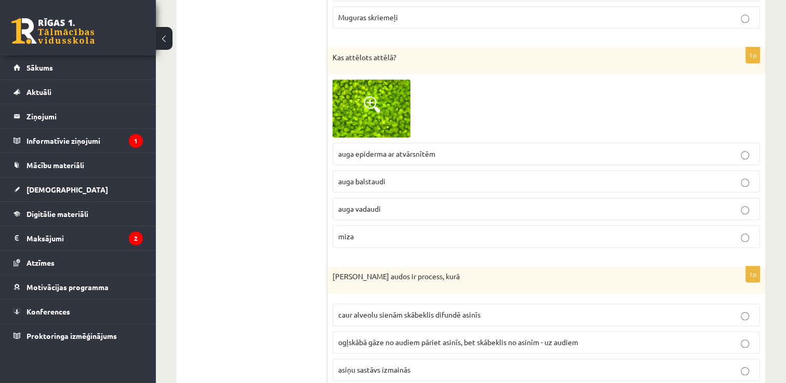
scroll to position [5185, 0]
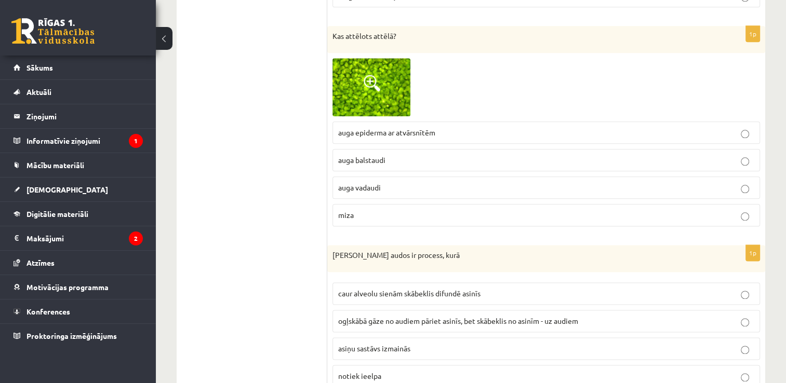
click at [377, 75] on span at bounding box center [372, 83] width 17 height 17
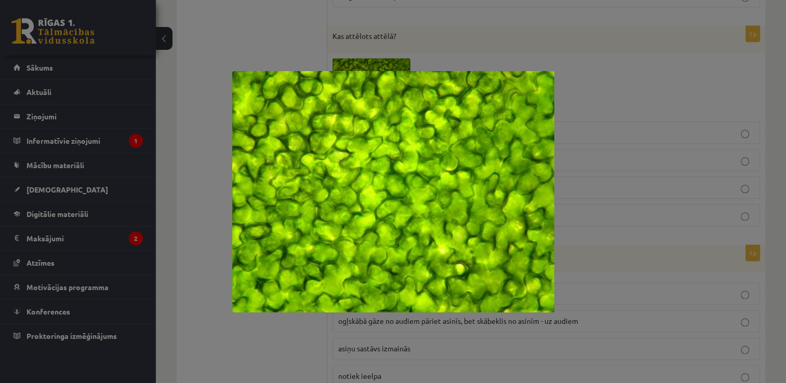
click at [216, 16] on div at bounding box center [393, 191] width 786 height 383
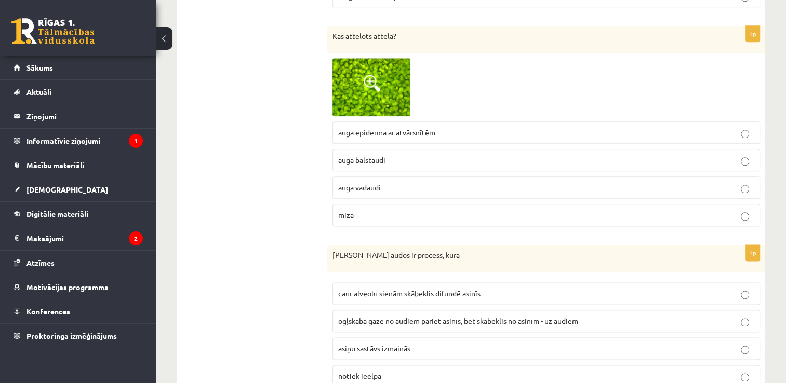
click at [379, 155] on span "auga balstaudi" at bounding box center [361, 159] width 47 height 9
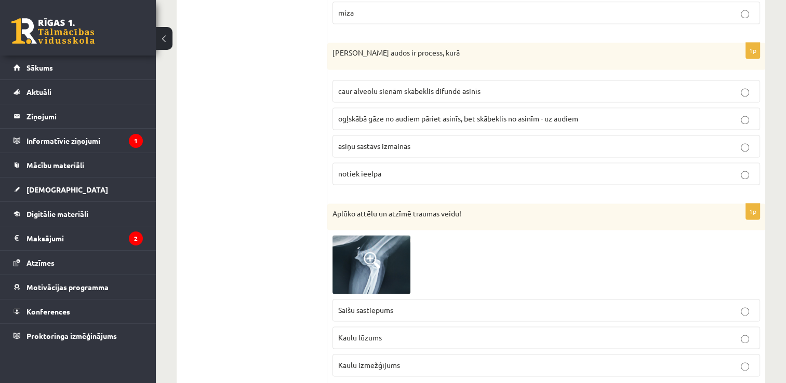
scroll to position [5402, 0]
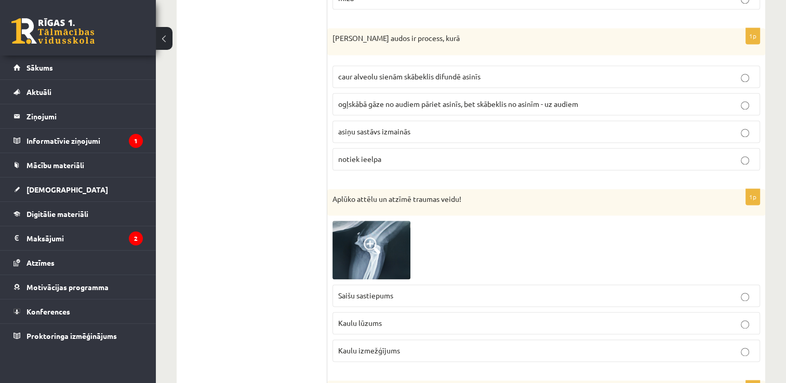
click at [633, 154] on p "notiek ieelpa" at bounding box center [546, 159] width 416 height 11
click at [361, 223] on img at bounding box center [371, 250] width 78 height 58
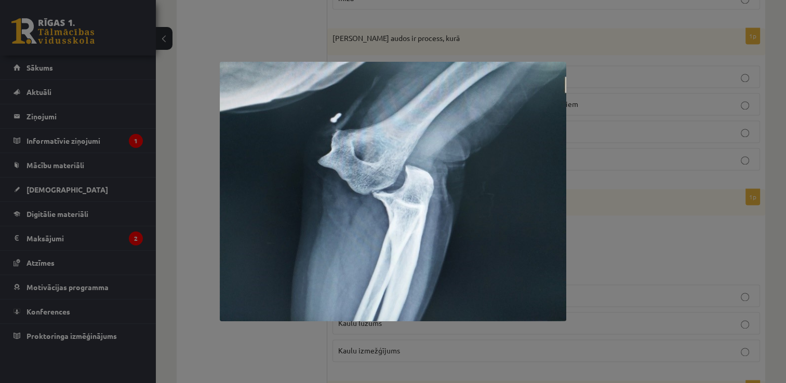
click at [680, 168] on div at bounding box center [393, 191] width 786 height 383
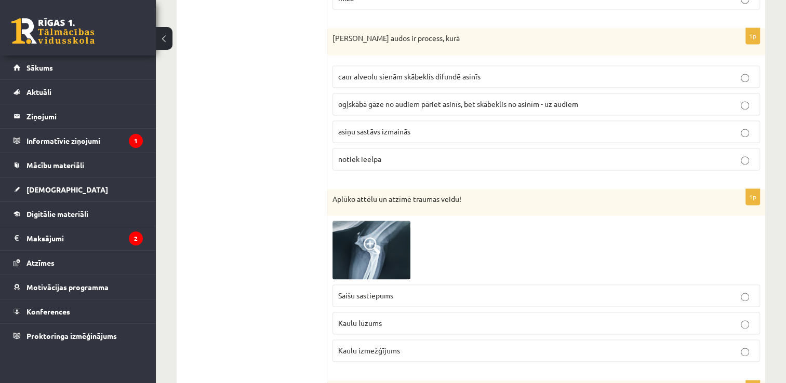
click at [391, 318] on p "Kaulu lūzums" at bounding box center [546, 323] width 416 height 11
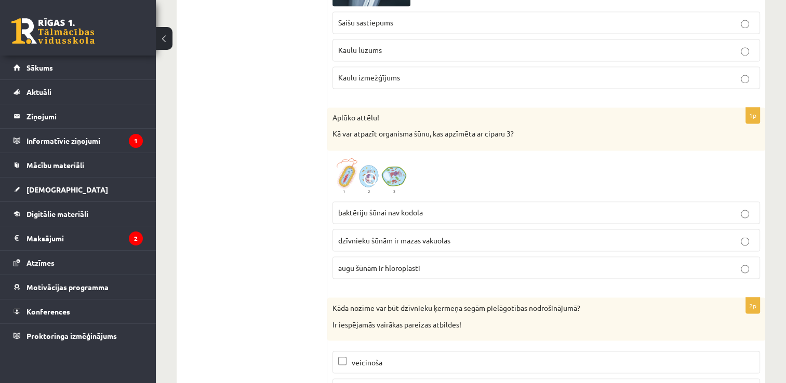
scroll to position [5690, 0]
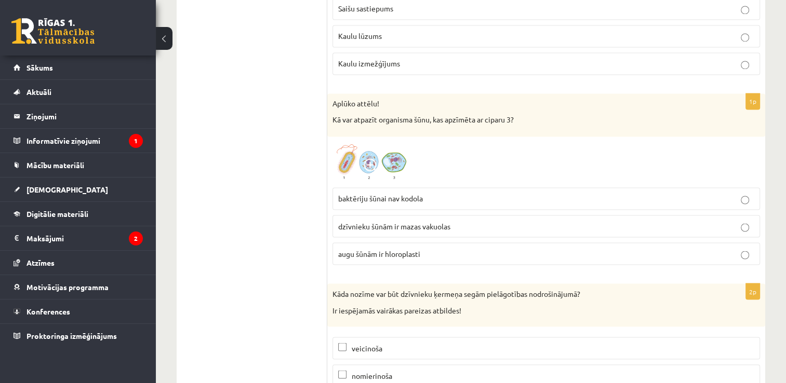
click at [401, 249] on span "augu šūnām ir hloroplasti" at bounding box center [379, 253] width 82 height 9
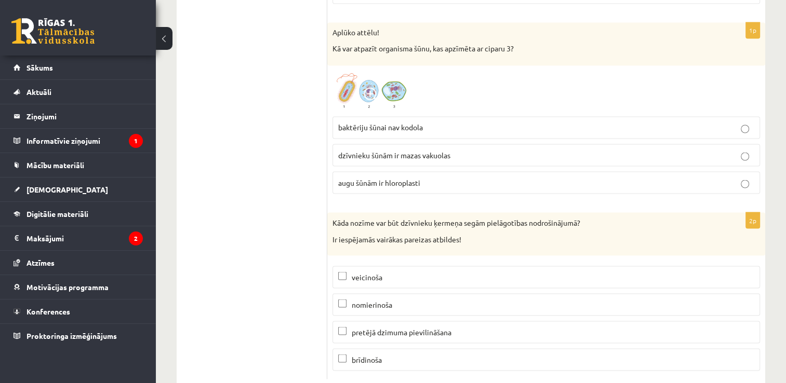
click at [351, 299] on p "nomierinoša" at bounding box center [546, 304] width 416 height 11
click at [343, 321] on label "pretējā dzimuma pievilināšana" at bounding box center [546, 332] width 428 height 22
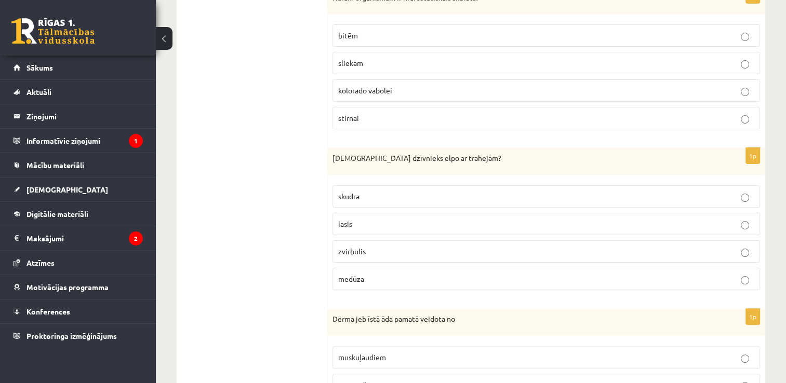
scroll to position [0, 0]
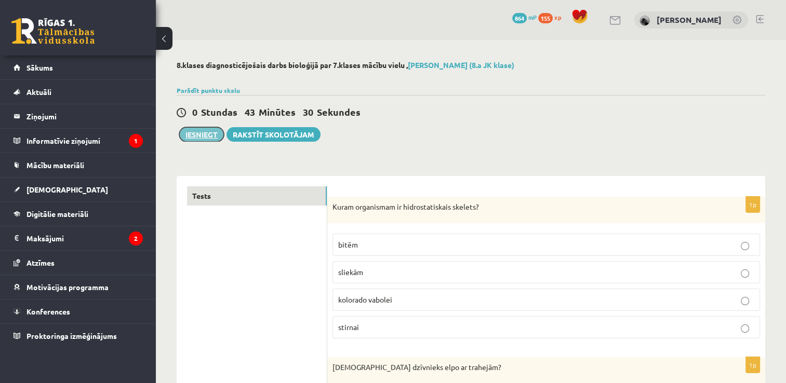
click at [195, 131] on button "Iesniegt" at bounding box center [201, 134] width 45 height 15
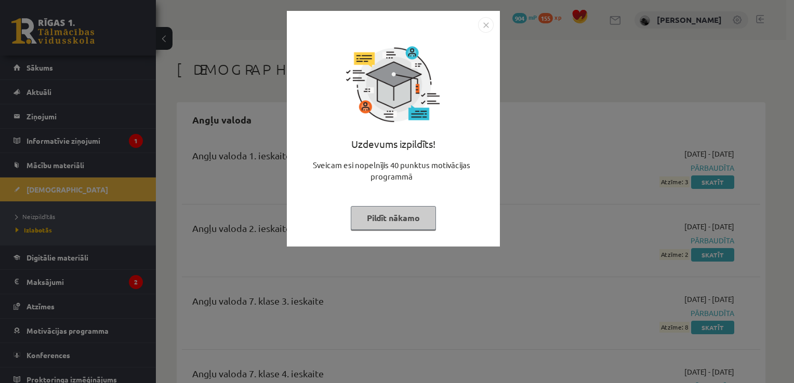
click at [444, 46] on div at bounding box center [393, 85] width 104 height 104
click at [579, 140] on div "Uzdevums izpildīts! Sveicam esi nopelnījis 40 punktus motivācijas programmā Pil…" at bounding box center [397, 191] width 794 height 383
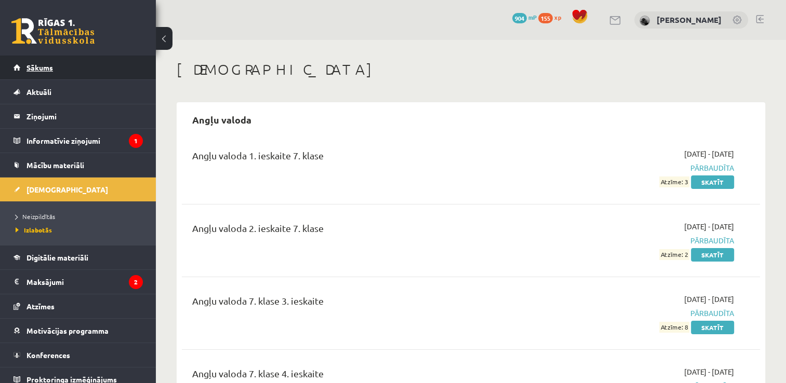
click at [95, 65] on link "Sākums" at bounding box center [78, 68] width 129 height 24
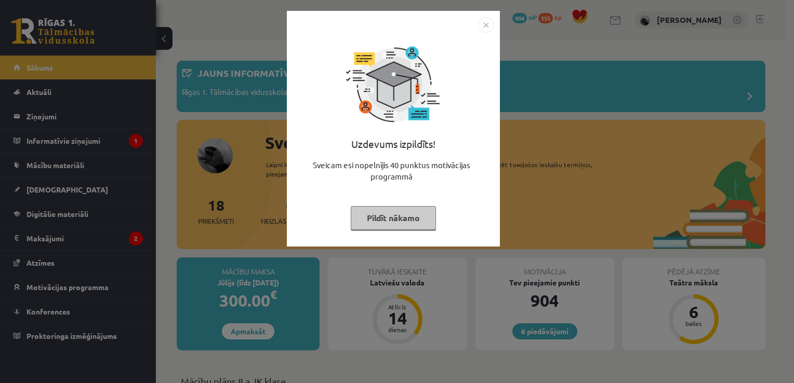
click at [388, 220] on button "Pildīt nākamo" at bounding box center [393, 218] width 85 height 24
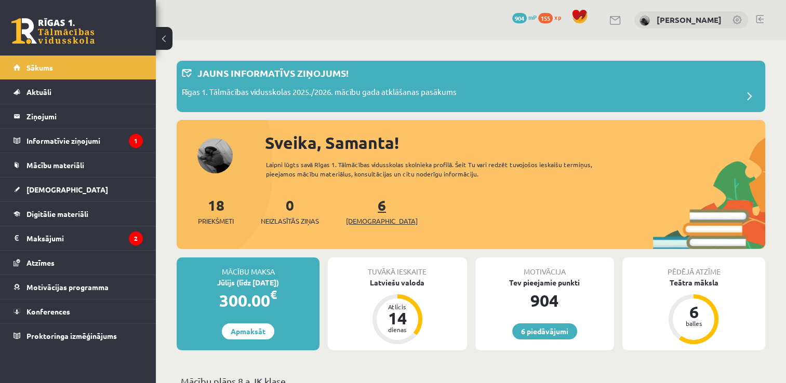
click at [365, 210] on link "6 Ieskaites" at bounding box center [382, 211] width 72 height 31
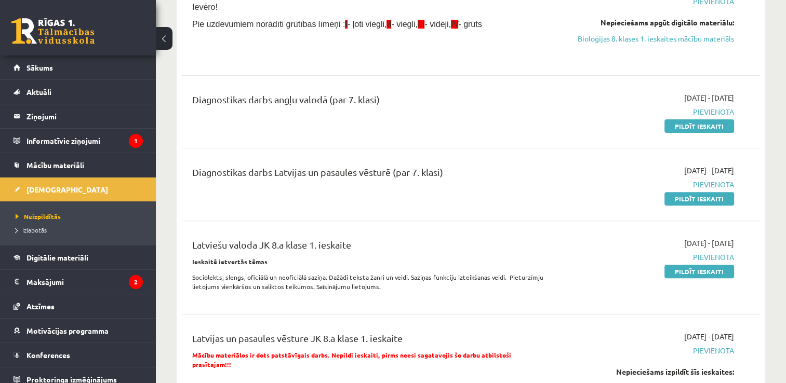
scroll to position [341, 0]
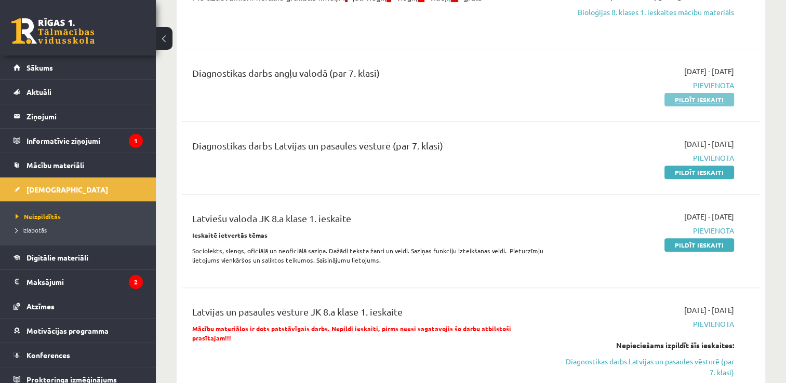
click at [686, 106] on link "Pildīt ieskaiti" at bounding box center [699, 100] width 70 height 14
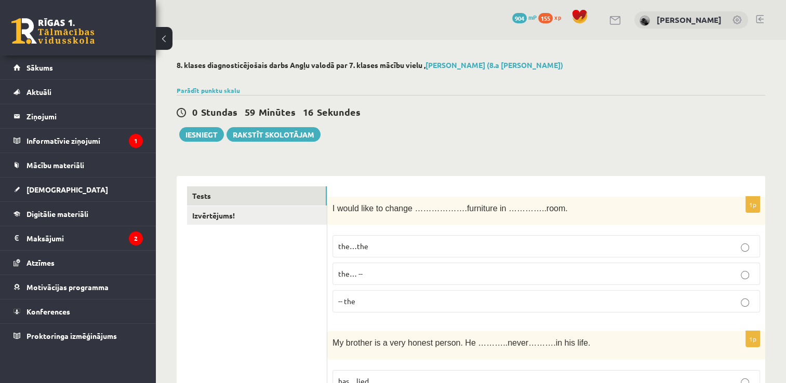
click at [379, 248] on p "the…the" at bounding box center [546, 246] width 416 height 11
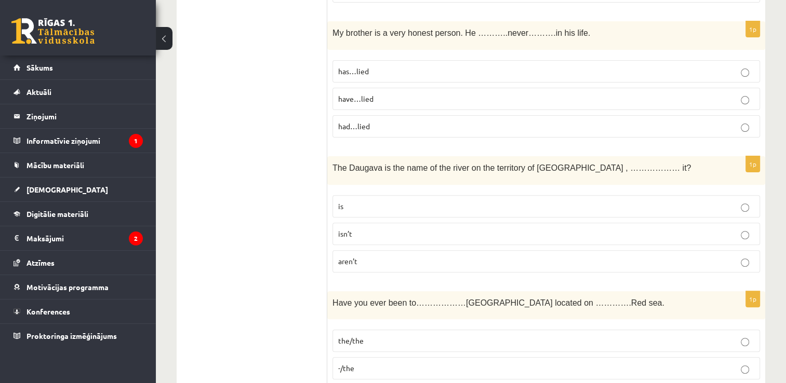
scroll to position [315, 0]
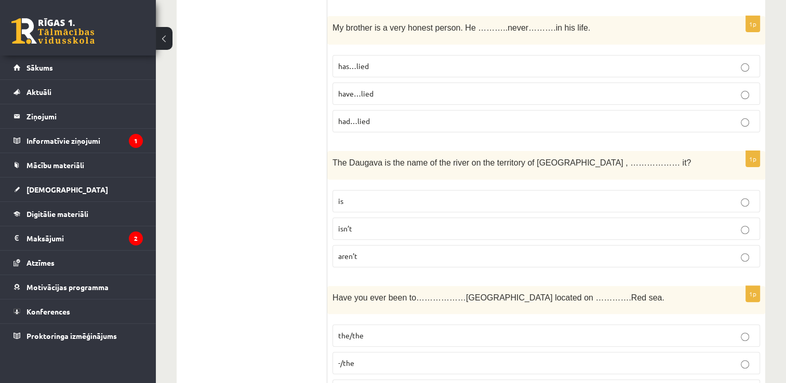
click at [380, 68] on p "has…lied" at bounding box center [546, 66] width 416 height 11
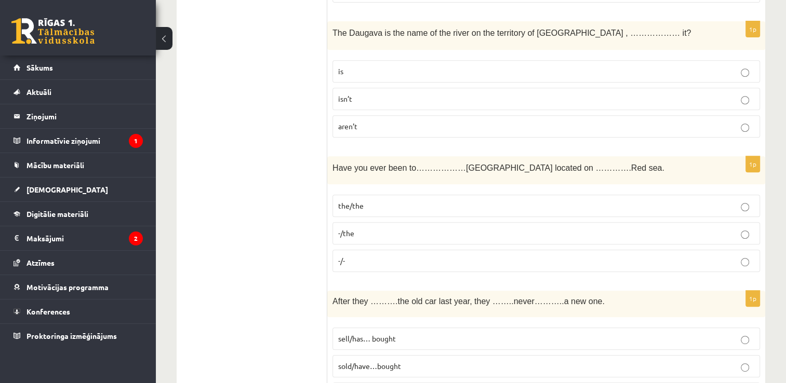
scroll to position [460, 0]
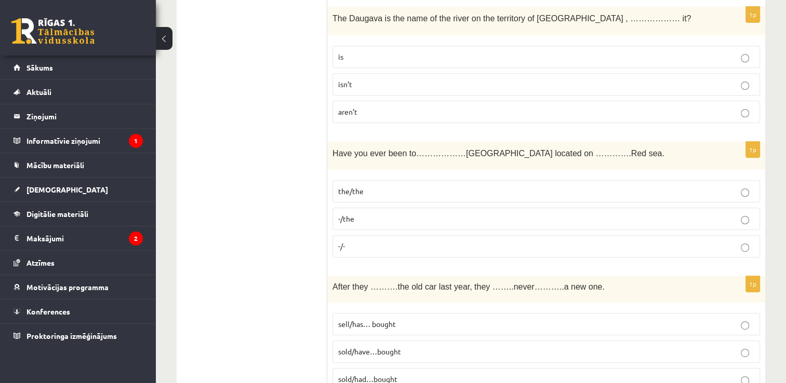
click at [379, 82] on p "isn’t" at bounding box center [546, 84] width 416 height 11
click at [382, 215] on p "-/the" at bounding box center [546, 218] width 416 height 11
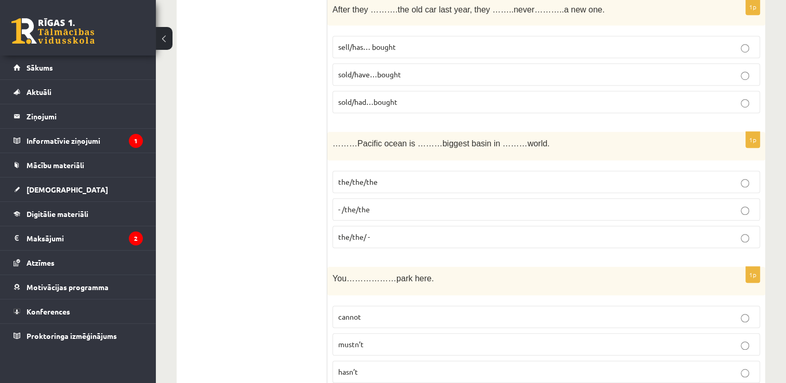
scroll to position [727, 0]
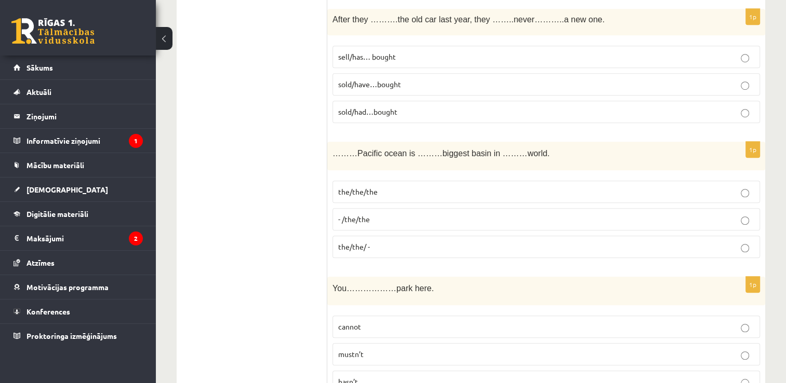
click at [421, 82] on p "sold/have…bought" at bounding box center [546, 84] width 416 height 11
click at [401, 193] on label "the/the/the" at bounding box center [546, 192] width 428 height 22
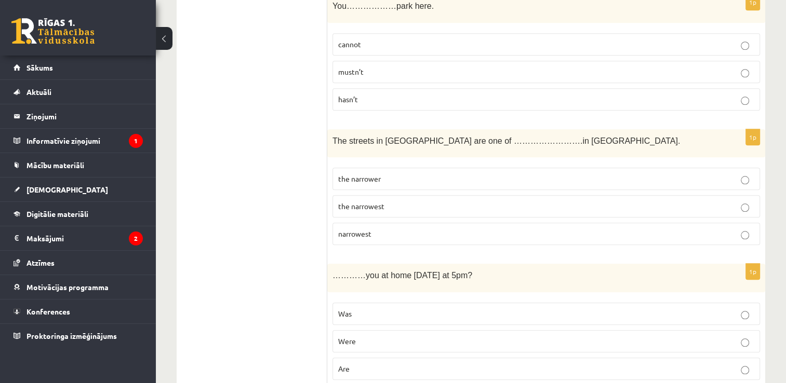
scroll to position [1000, 0]
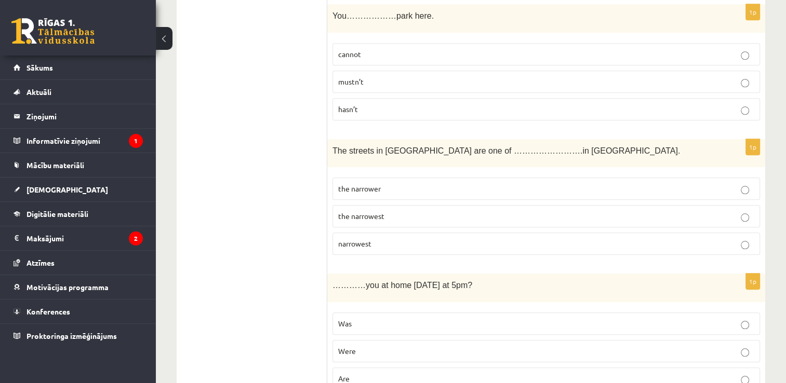
click at [693, 80] on p "mustn’t" at bounding box center [546, 81] width 416 height 11
click at [407, 214] on p "the narrowest" at bounding box center [546, 216] width 416 height 11
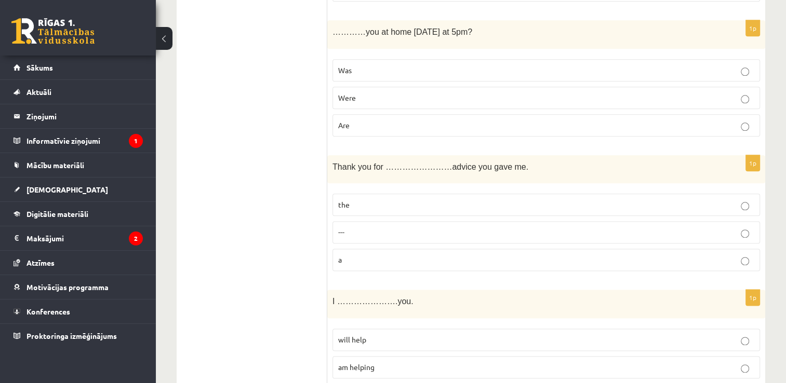
scroll to position [1259, 0]
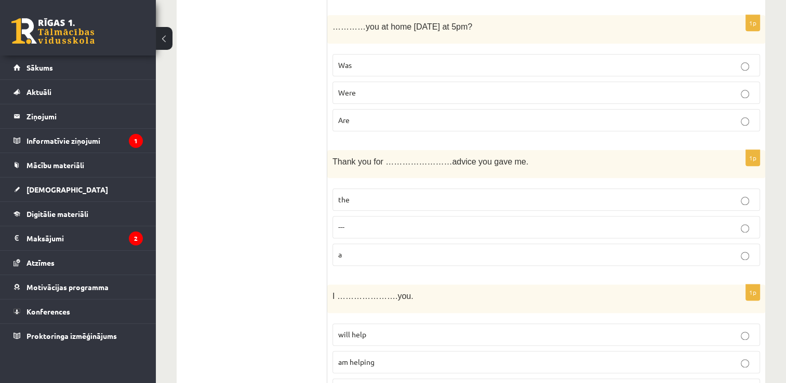
click at [407, 91] on p "Were" at bounding box center [546, 92] width 416 height 11
click at [409, 194] on p "the" at bounding box center [546, 199] width 416 height 11
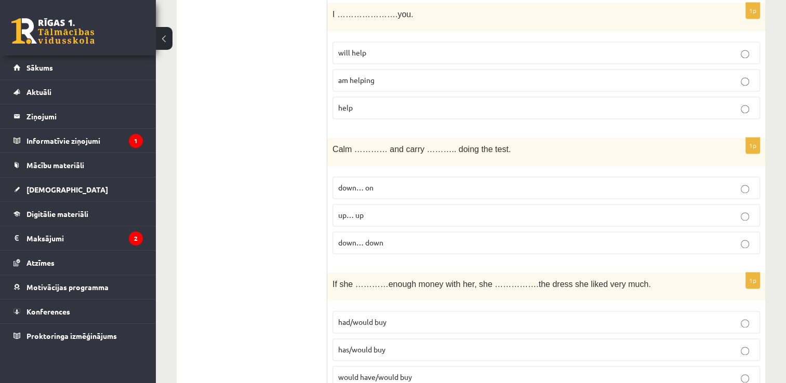
scroll to position [1526, 0]
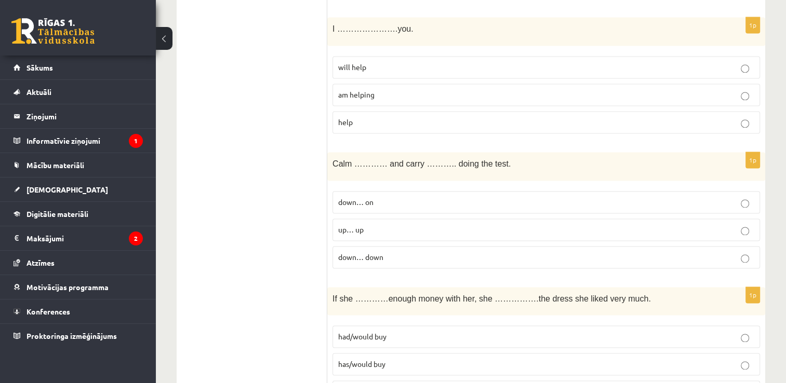
click at [488, 197] on p "down… on" at bounding box center [546, 202] width 416 height 11
click at [413, 62] on p "will help" at bounding box center [546, 67] width 416 height 11
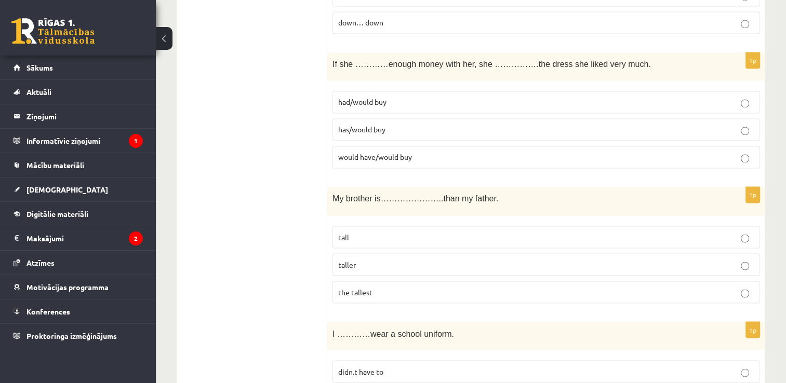
scroll to position [1775, 0]
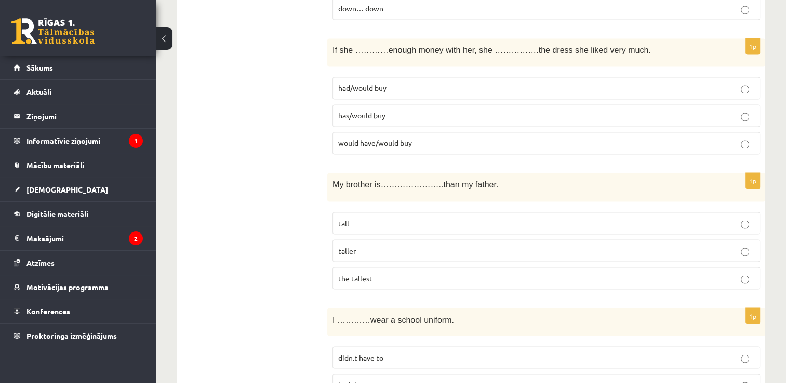
click at [446, 83] on p "had/would buy" at bounding box center [546, 88] width 416 height 11
click at [482, 248] on label "taller" at bounding box center [546, 250] width 428 height 22
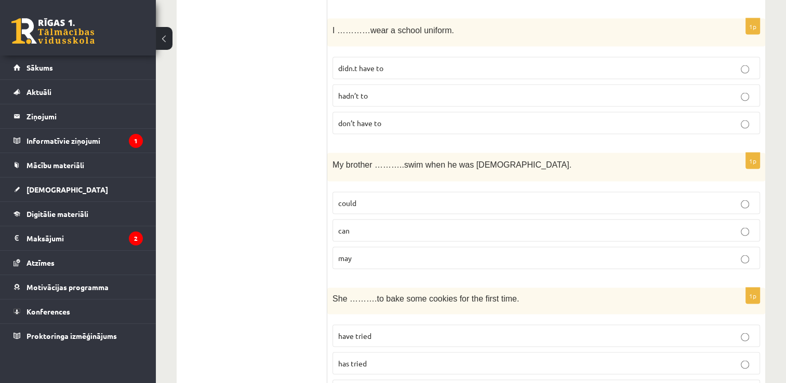
scroll to position [2074, 0]
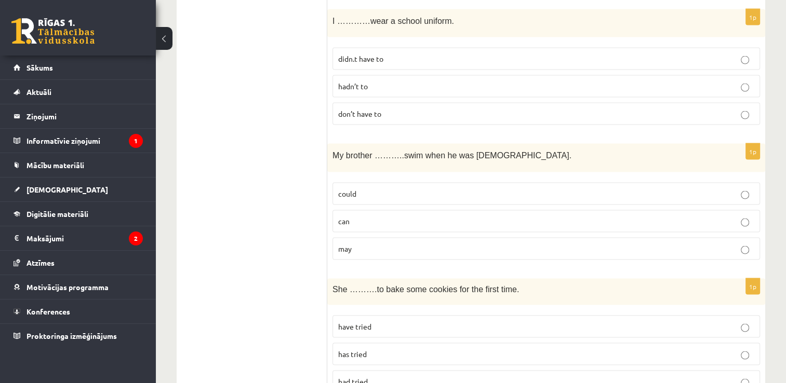
click at [383, 54] on span "didn.t have to" at bounding box center [360, 58] width 45 height 9
click at [369, 189] on p "could" at bounding box center [546, 194] width 416 height 11
click at [384, 349] on p "has tried" at bounding box center [546, 354] width 416 height 11
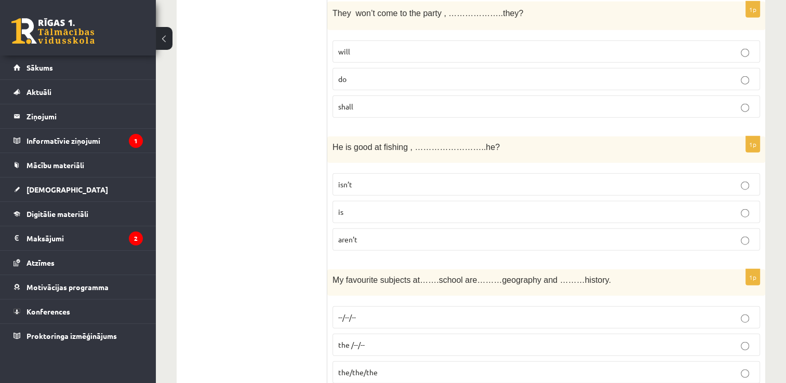
scroll to position [2479, 0]
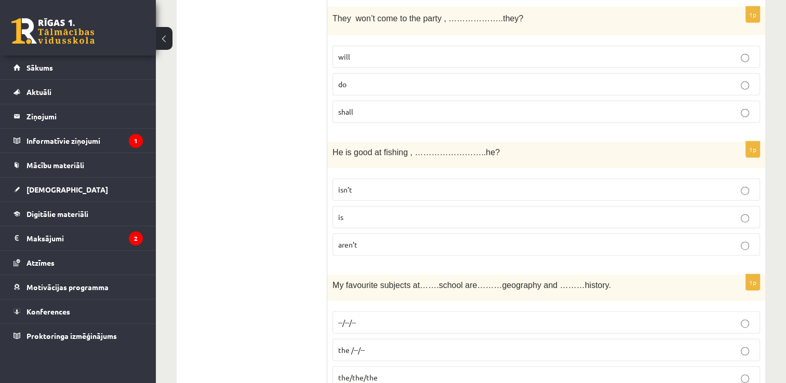
click at [418, 317] on p "--/--/--" at bounding box center [546, 322] width 416 height 11
click at [369, 184] on p "isn’t" at bounding box center [546, 189] width 416 height 11
click at [366, 51] on p "will" at bounding box center [546, 56] width 416 height 11
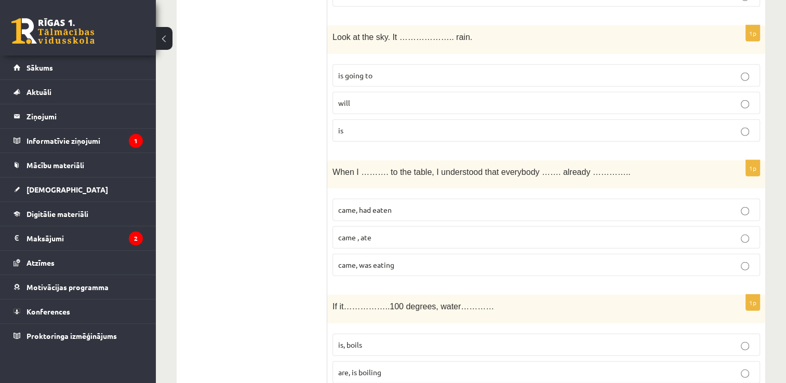
scroll to position [2865, 0]
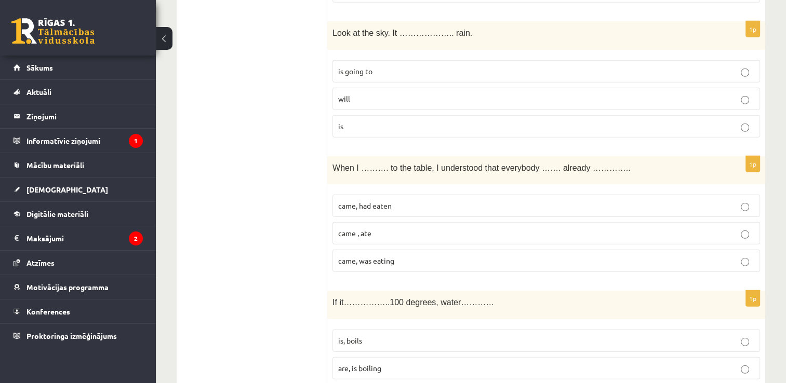
click at [457, 66] on p "is going to" at bounding box center [546, 71] width 416 height 11
click at [409, 201] on p "came, had eaten" at bounding box center [546, 206] width 416 height 11
click at [392, 331] on label "is, boils" at bounding box center [546, 341] width 428 height 22
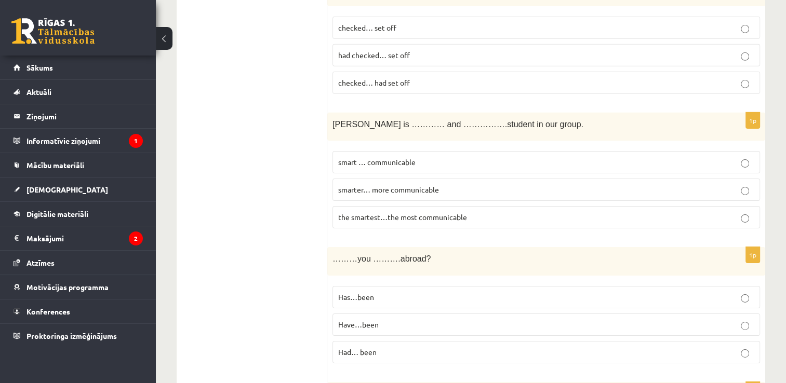
scroll to position [3280, 0]
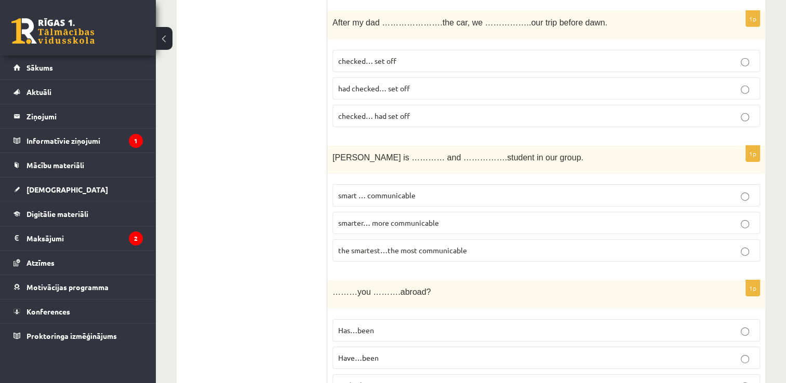
click at [382, 84] on span "had checked… set off" at bounding box center [374, 88] width 72 height 9
click at [378, 246] on span "the smartest…the most communicable" at bounding box center [402, 250] width 129 height 9
click at [360, 353] on span "Have…been" at bounding box center [358, 357] width 41 height 9
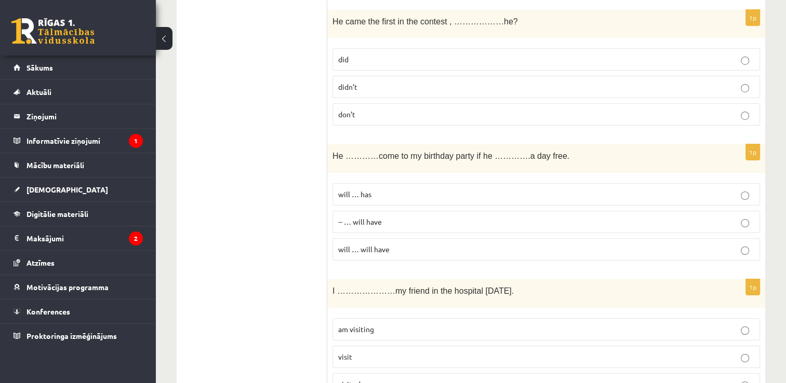
scroll to position [3676, 0]
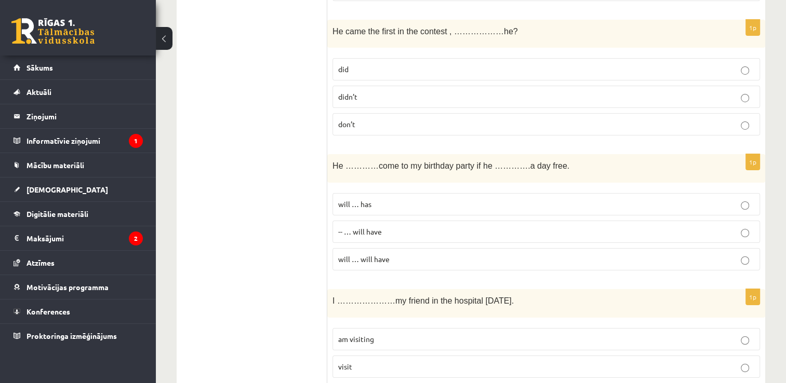
click at [389, 91] on p "didn’t" at bounding box center [546, 96] width 416 height 11
click at [405, 193] on label "will … has" at bounding box center [546, 204] width 428 height 22
click at [409, 334] on p "am visiting" at bounding box center [546, 339] width 416 height 11
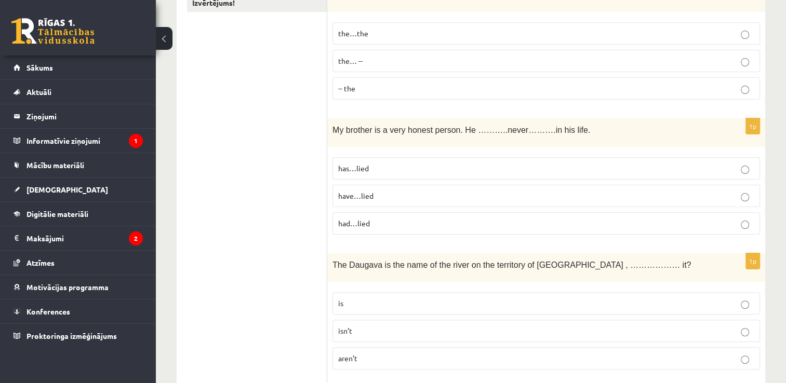
scroll to position [0, 0]
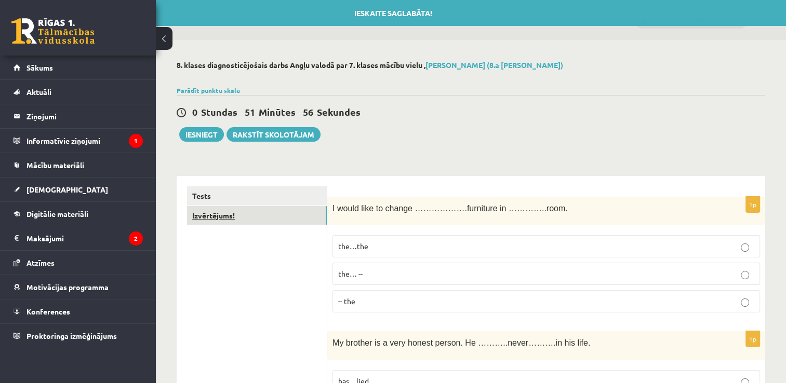
click at [226, 220] on link "Izvērtējums!" at bounding box center [257, 215] width 140 height 19
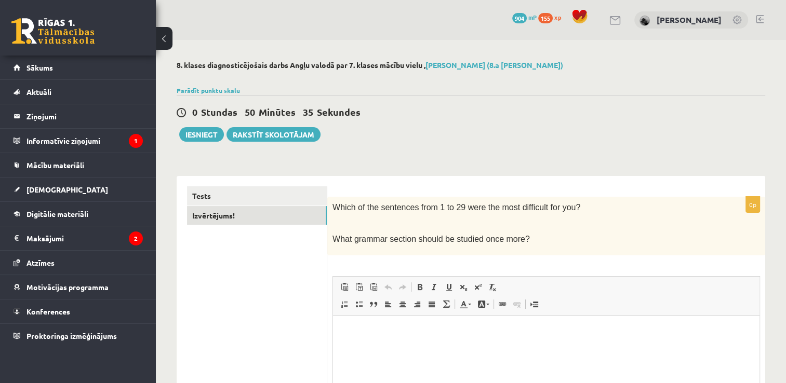
click at [403, 339] on html at bounding box center [546, 331] width 426 height 32
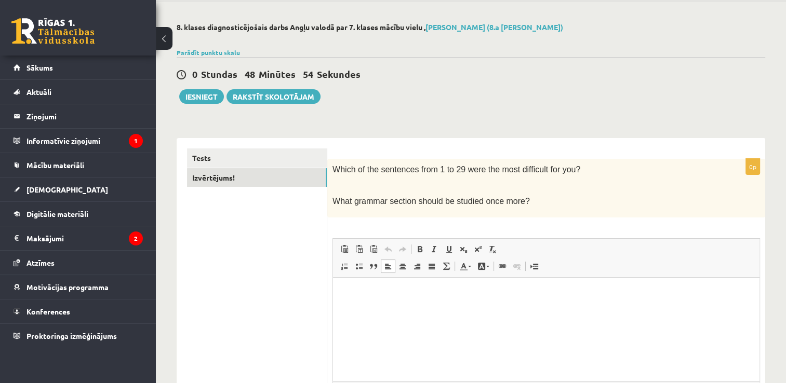
click at [357, 301] on html at bounding box center [546, 293] width 426 height 32
drag, startPoint x: 357, startPoint y: 301, endPoint x: 364, endPoint y: 328, distance: 27.8
click at [364, 309] on html at bounding box center [546, 293] width 426 height 32
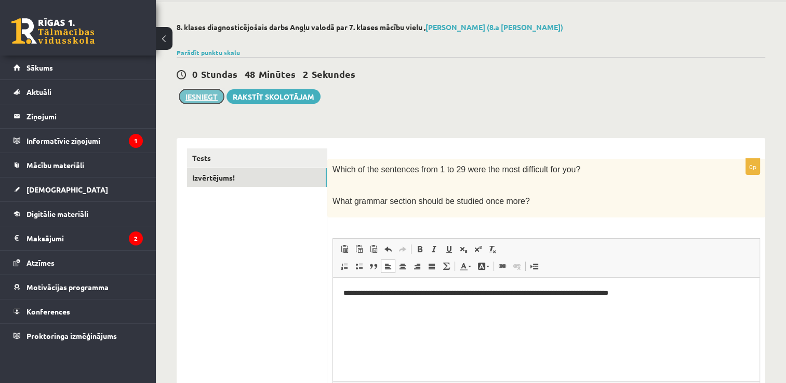
click at [204, 96] on button "Iesniegt" at bounding box center [201, 96] width 45 height 15
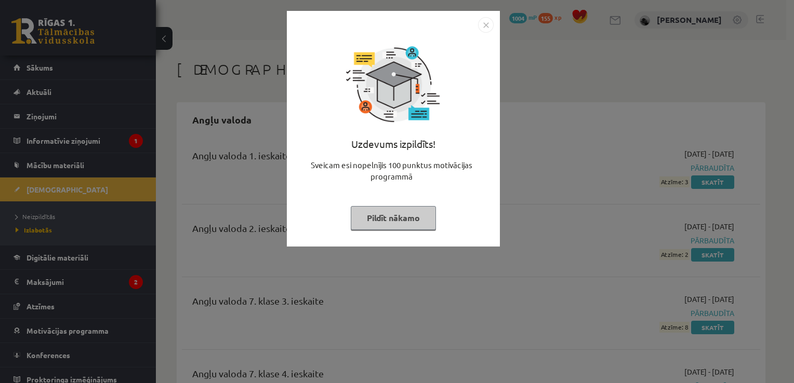
click at [489, 24] on img "Close" at bounding box center [486, 25] width 16 height 16
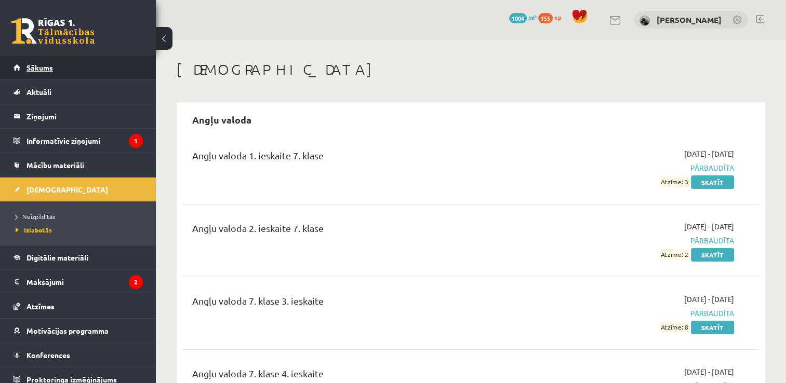
click at [63, 71] on link "Sākums" at bounding box center [78, 68] width 129 height 24
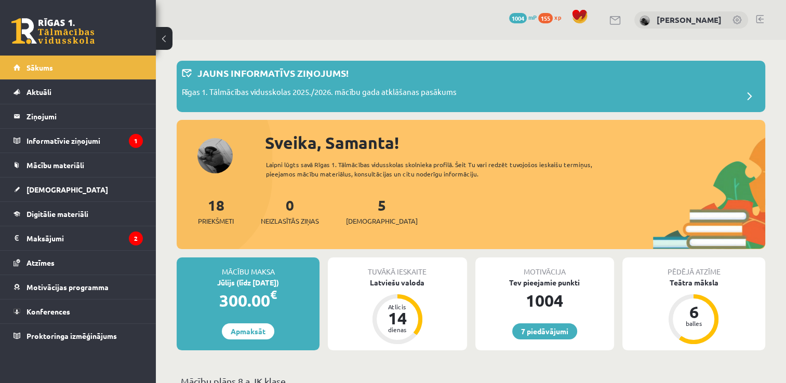
click at [252, 5] on div "7 Dāvanas 1004 mP 155 xp [PERSON_NAME]" at bounding box center [471, 20] width 630 height 40
